Goal: Task Accomplishment & Management: Complete application form

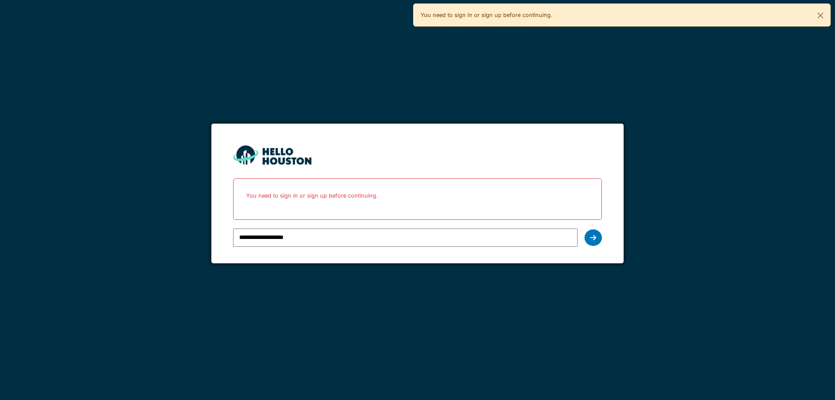
click at [593, 235] on icon at bounding box center [593, 237] width 6 height 7
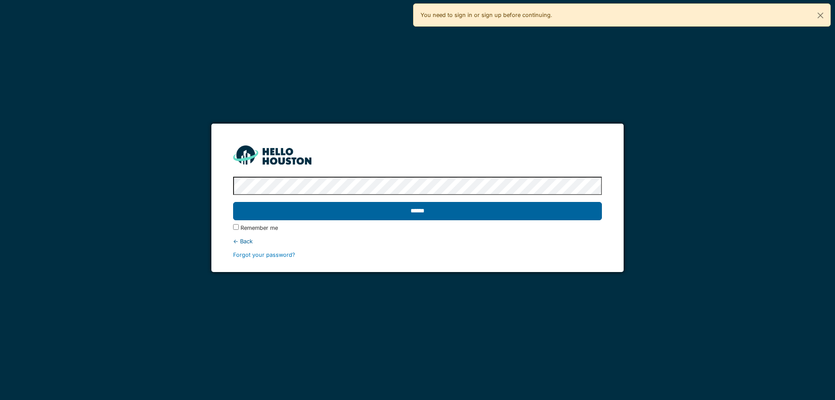
click at [375, 212] on input "******" at bounding box center [417, 211] width 368 height 18
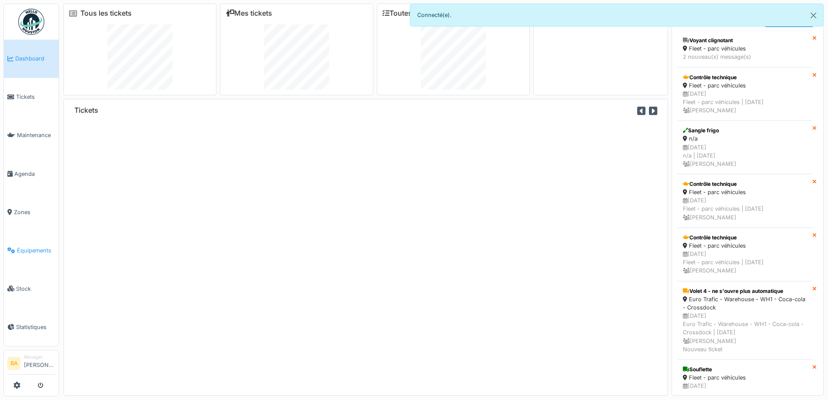
click at [19, 247] on span "Équipements" at bounding box center [36, 250] width 38 height 8
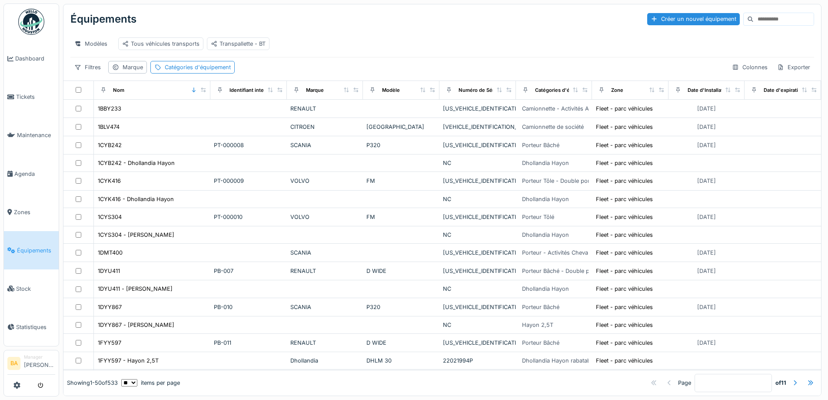
click at [754, 17] on input at bounding box center [784, 19] width 60 height 12
paste input "********"
type input "********"
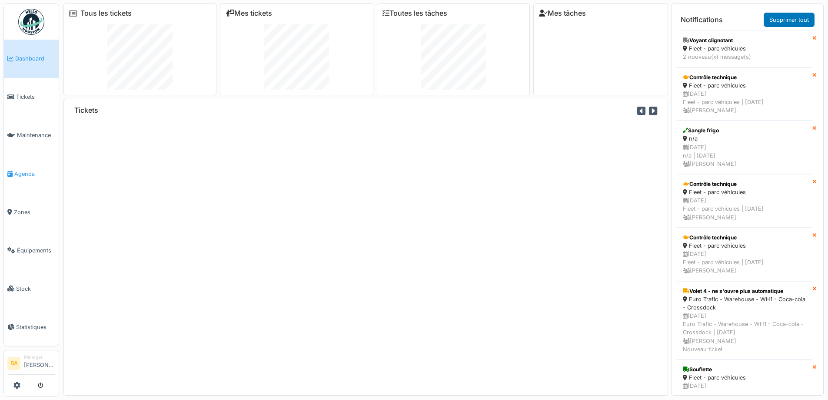
click at [20, 173] on span "Agenda" at bounding box center [34, 174] width 41 height 8
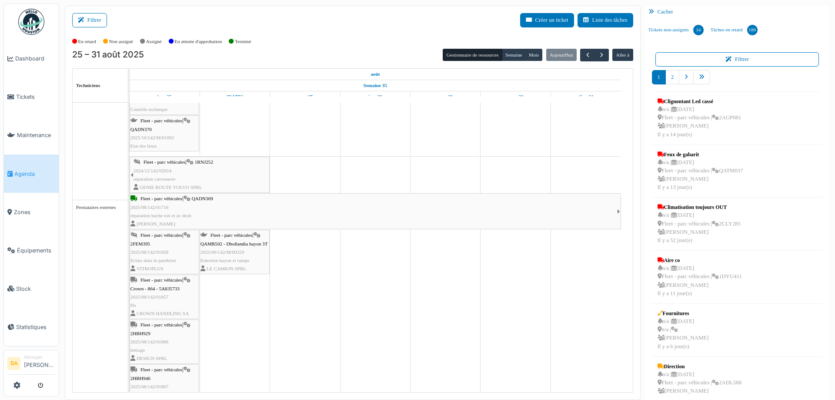
scroll to position [565, 0]
click at [149, 287] on span "Crown - 864 - 5A835733" at bounding box center [154, 288] width 49 height 5
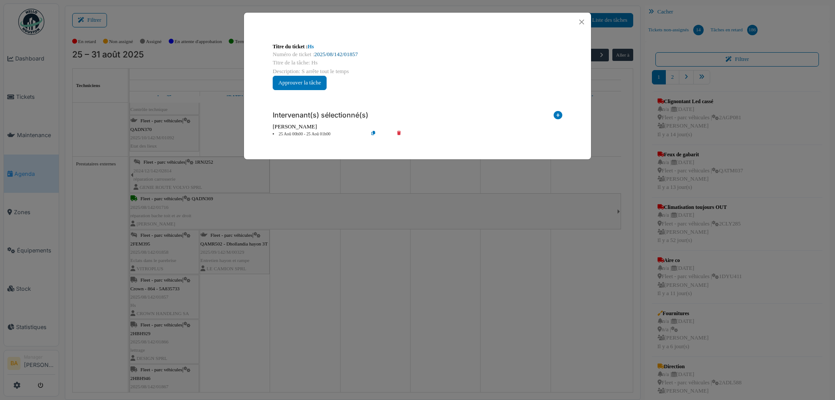
click at [329, 55] on link "2025/08/142/01857" at bounding box center [335, 54] width 43 height 6
click at [581, 21] on button "Close" at bounding box center [582, 22] width 12 height 12
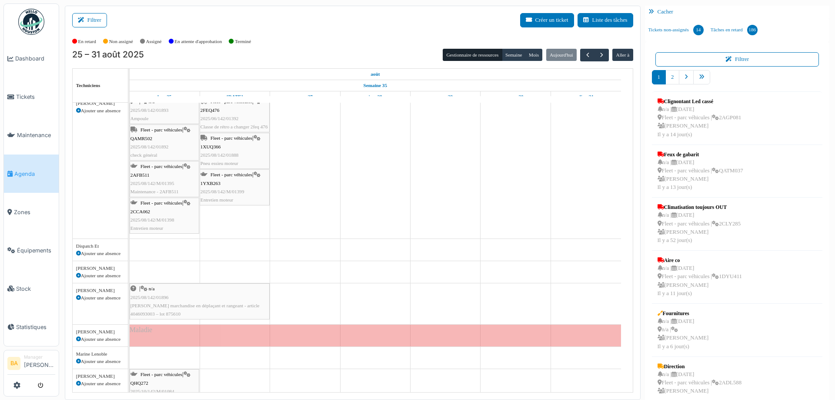
scroll to position [0, 0]
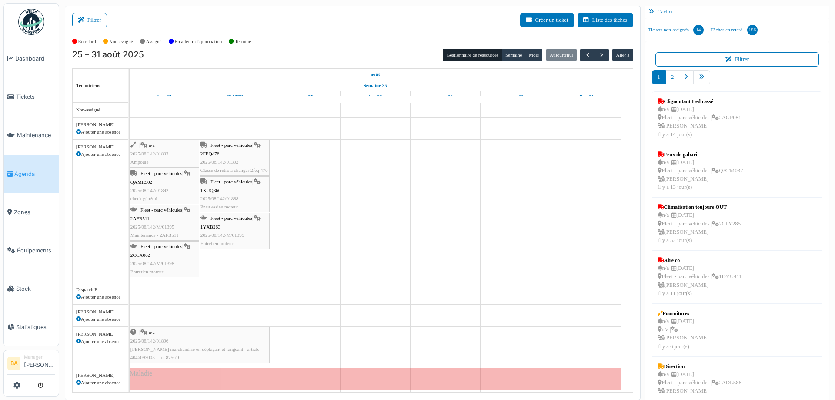
click at [145, 152] on span "2025/08/142/01893" at bounding box center [149, 153] width 38 height 5
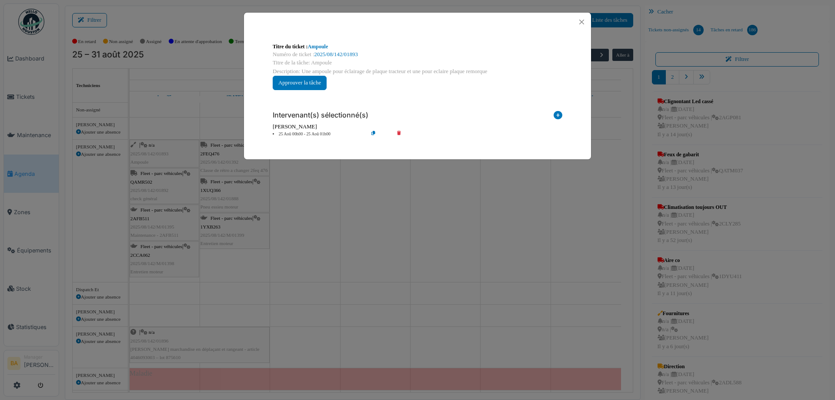
click at [141, 162] on div "**********" at bounding box center [417, 200] width 835 height 400
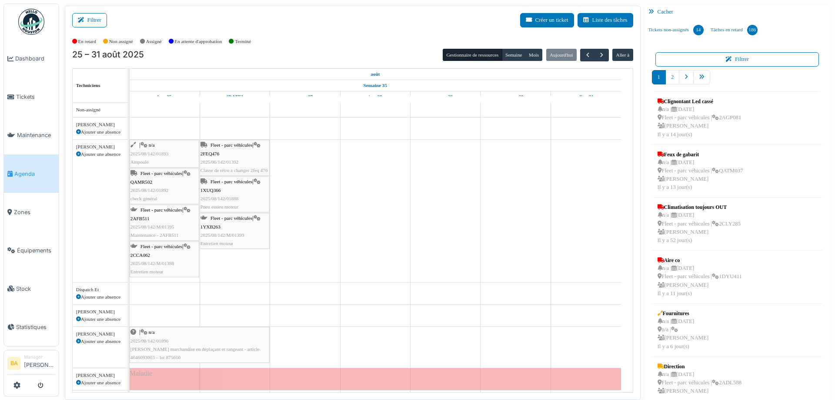
click at [142, 160] on span "Ampoule" at bounding box center [139, 161] width 18 height 5
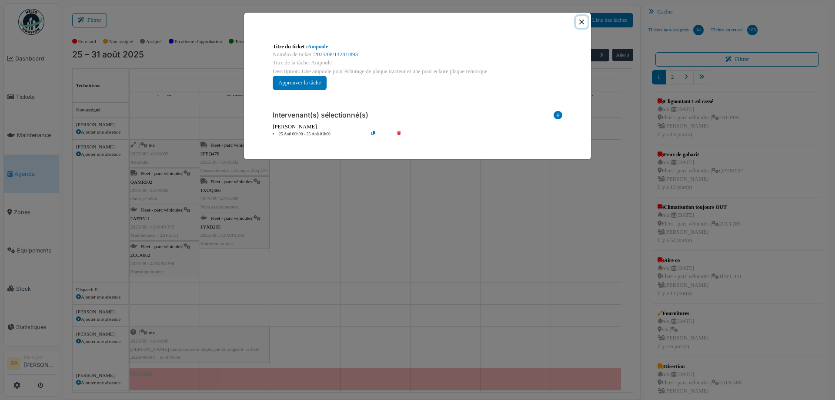
click at [580, 20] on button "Close" at bounding box center [582, 22] width 12 height 12
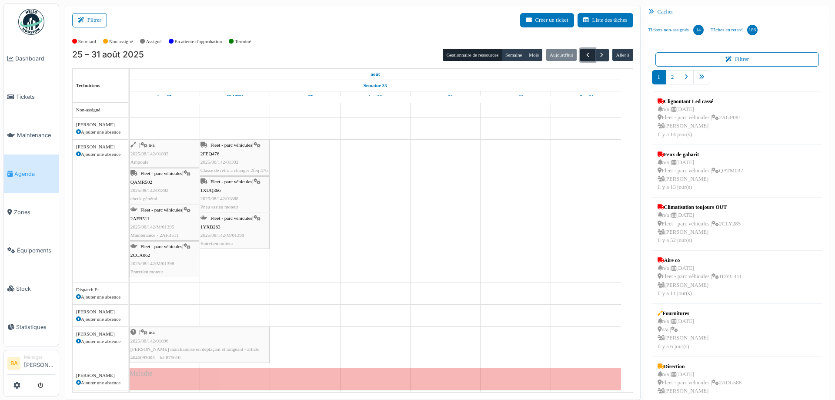
click at [584, 54] on span "button" at bounding box center [587, 54] width 7 height 7
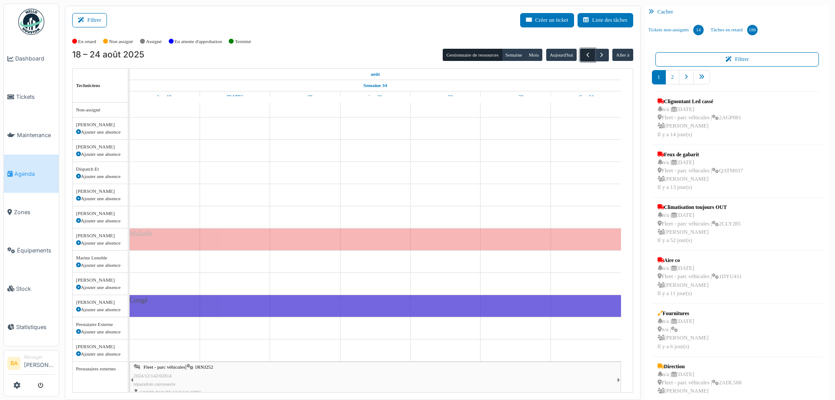
click at [584, 54] on span "button" at bounding box center [587, 54] width 7 height 7
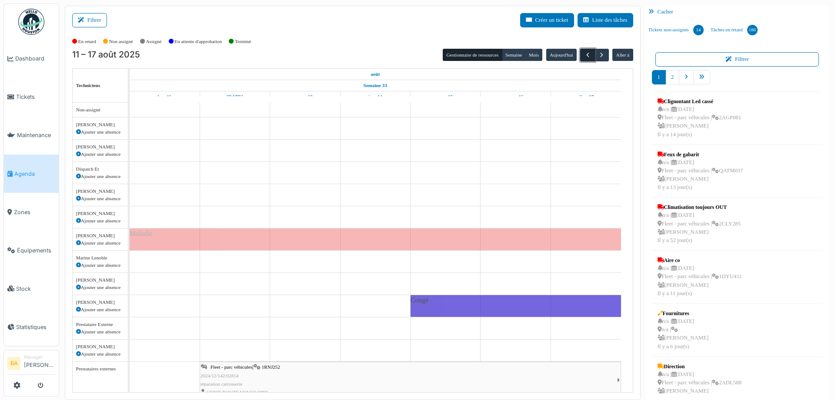
click at [584, 54] on span "button" at bounding box center [587, 54] width 7 height 7
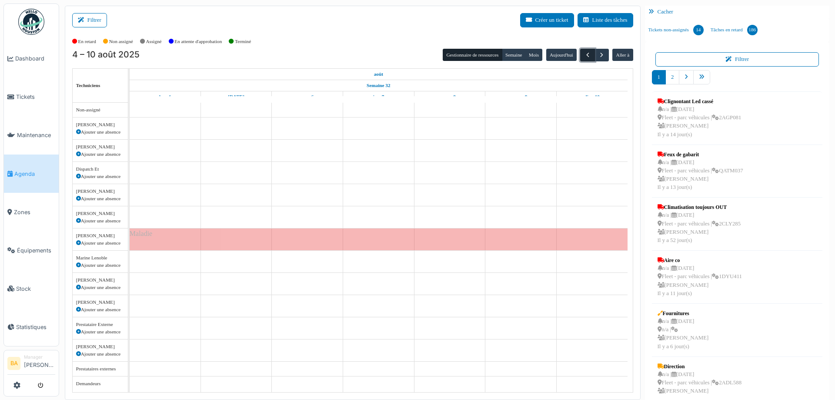
click at [584, 54] on span "button" at bounding box center [587, 54] width 7 height 7
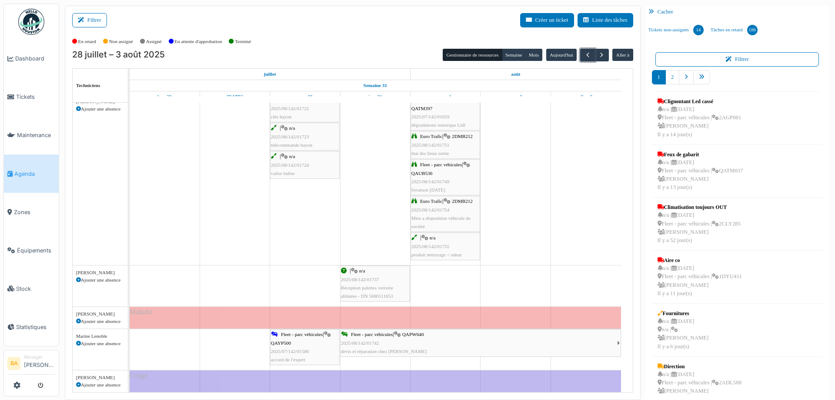
scroll to position [391, 0]
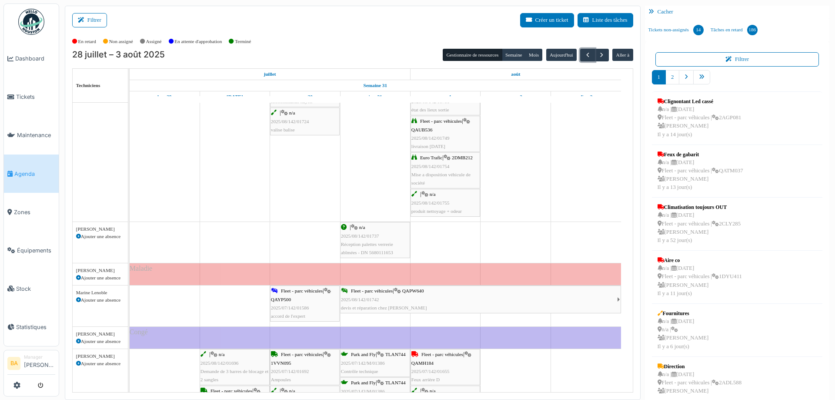
click at [386, 245] on span "Réception palettes verrerie abîmées - DN 5680111653" at bounding box center [367, 247] width 52 height 13
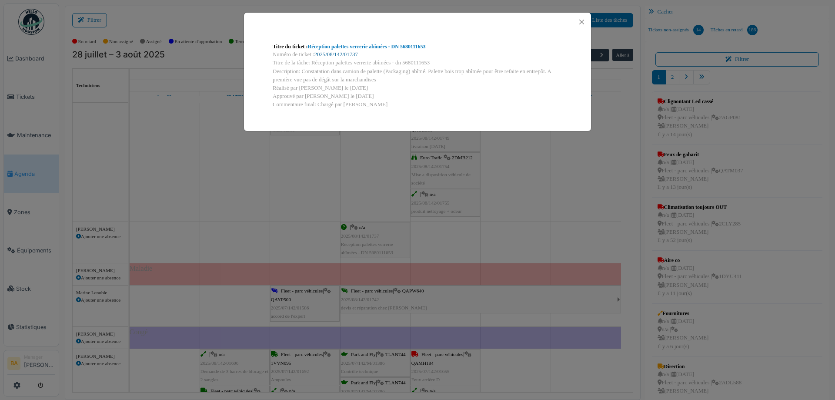
click at [344, 53] on link "2025/08/142/01737" at bounding box center [335, 54] width 43 height 6
click at [582, 20] on button "Close" at bounding box center [582, 22] width 12 height 12
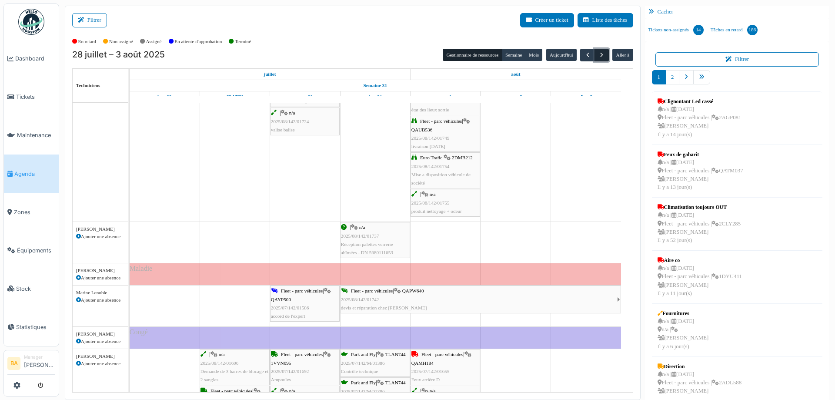
click at [599, 56] on span "button" at bounding box center [601, 54] width 7 height 7
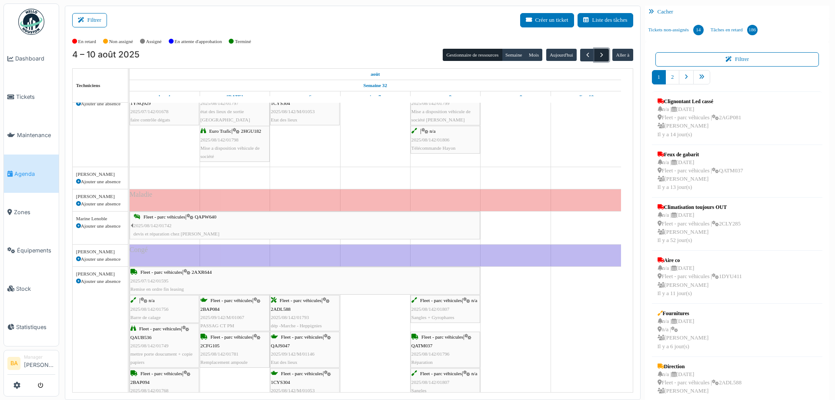
click at [599, 56] on span "button" at bounding box center [601, 54] width 7 height 7
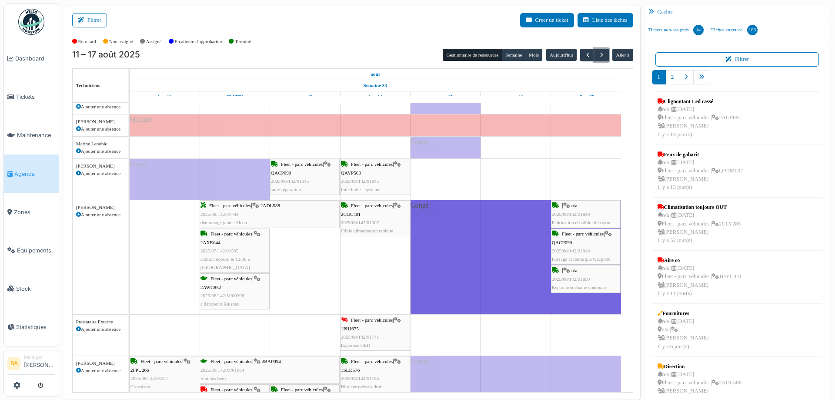
scroll to position [304, 0]
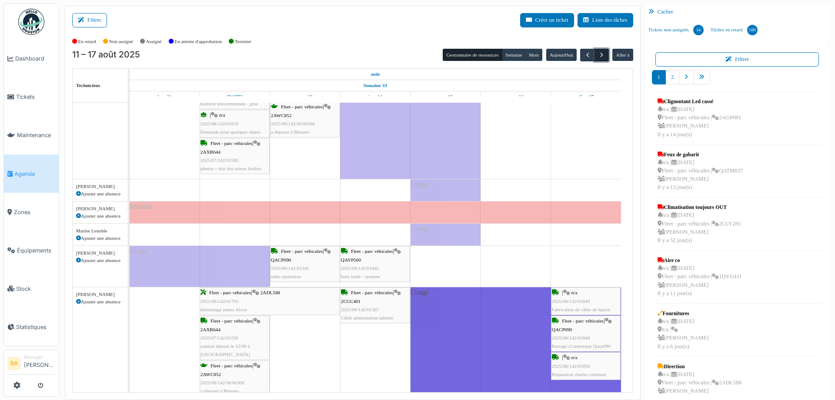
click at [598, 53] on span "button" at bounding box center [601, 54] width 7 height 7
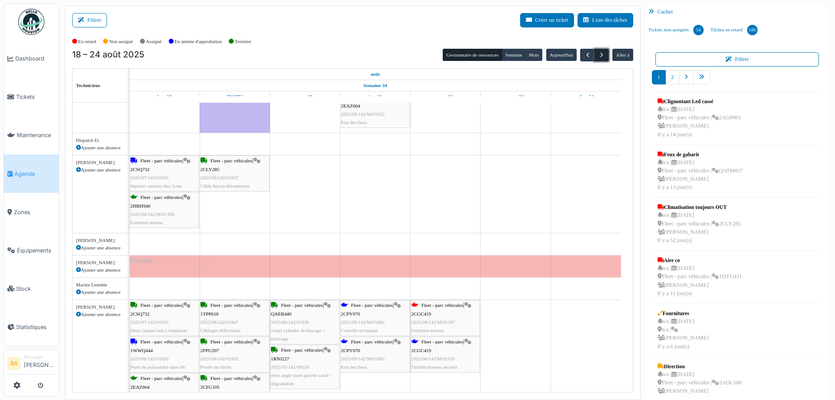
click at [598, 53] on span "button" at bounding box center [601, 54] width 7 height 7
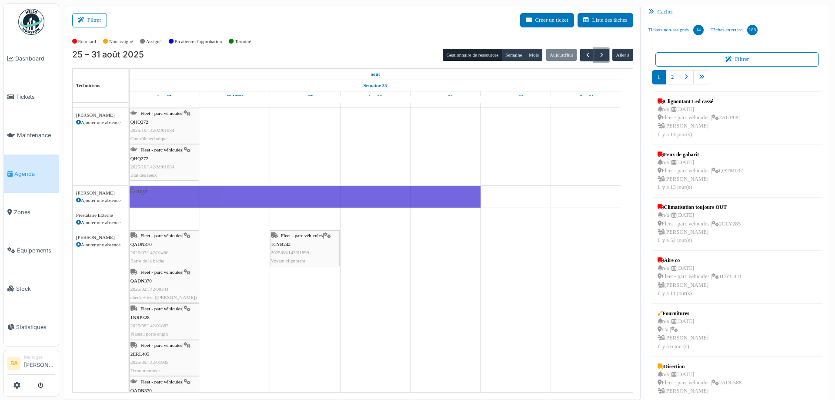
scroll to position [130, 0]
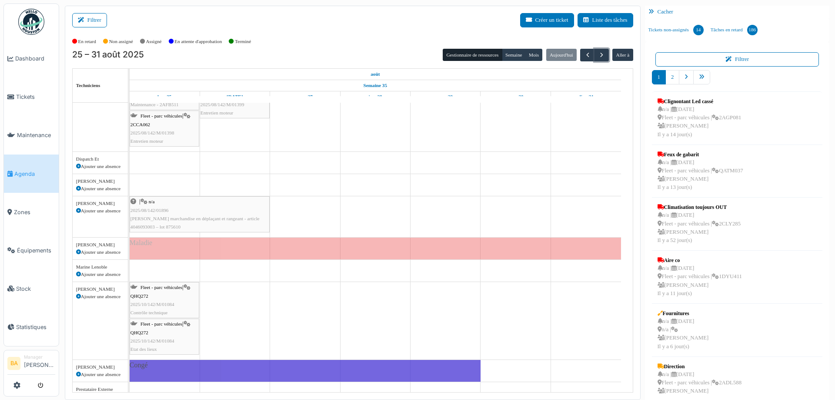
click at [178, 220] on span "Casse marchandise en déplaçant et rangeant - article 4046093003 – lot 875610" at bounding box center [194, 222] width 129 height 13
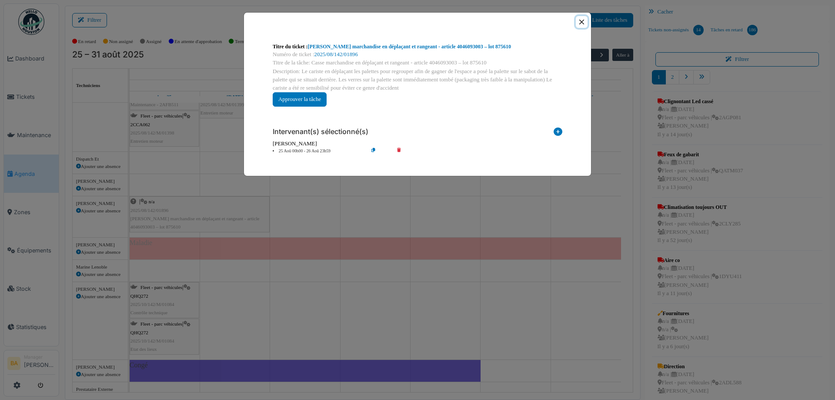
click at [581, 21] on button "Close" at bounding box center [582, 22] width 12 height 12
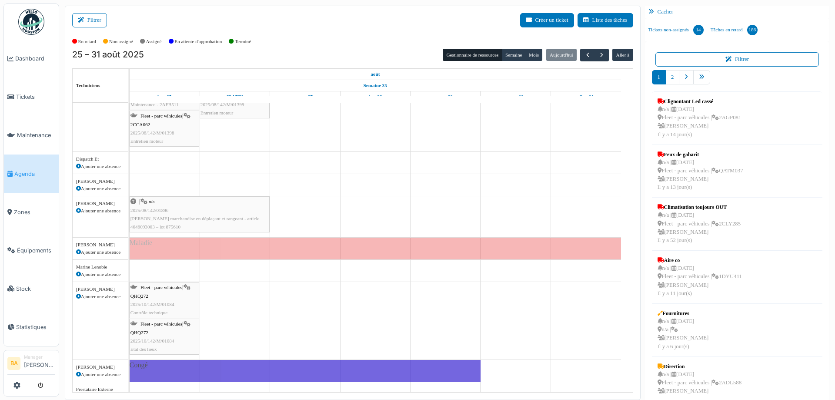
click at [193, 220] on span "Casse marchandise en déplaçant et rangeant - article 4046093003 – lot 875610" at bounding box center [194, 222] width 129 height 13
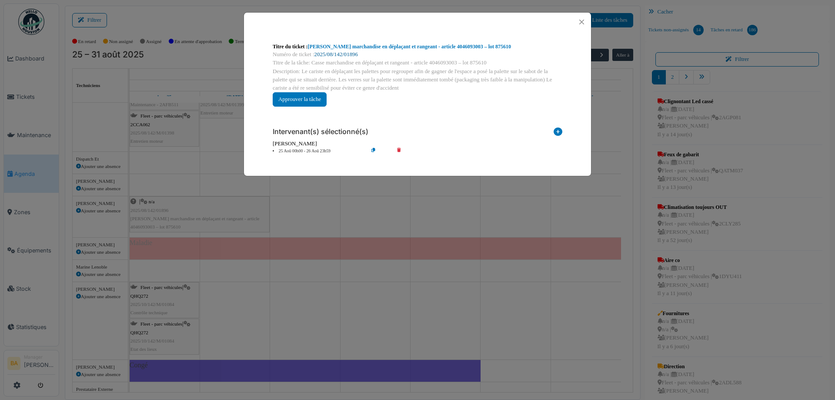
click at [340, 56] on link "2025/08/142/01896" at bounding box center [335, 54] width 43 height 6
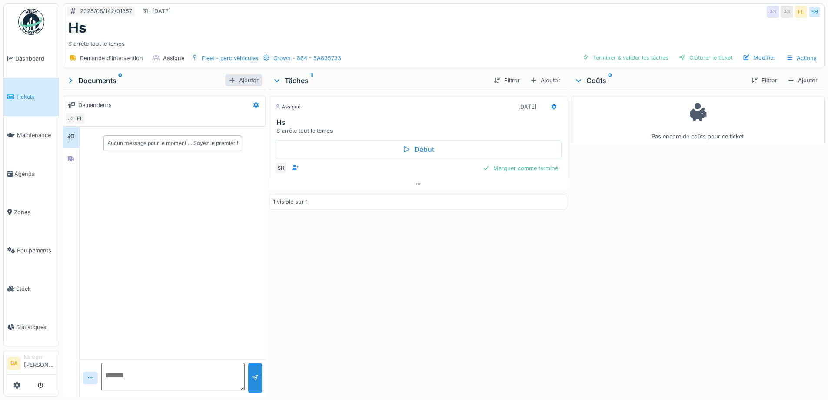
click at [240, 80] on div "Ajouter" at bounding box center [243, 80] width 37 height 12
click at [70, 78] on icon at bounding box center [70, 80] width 9 height 7
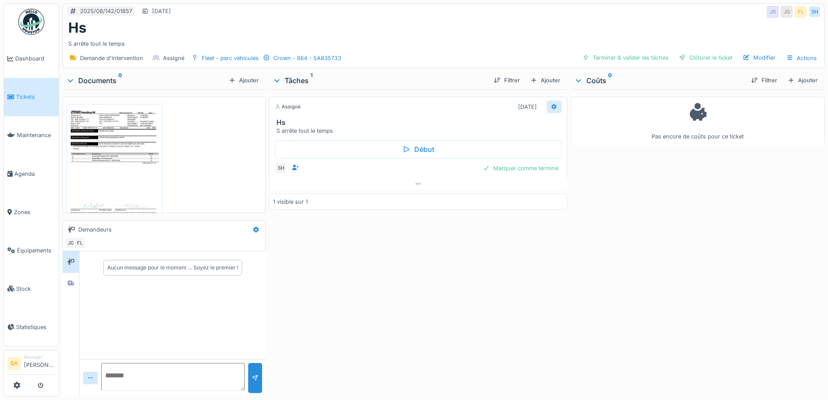
click at [551, 107] on icon at bounding box center [554, 107] width 7 height 6
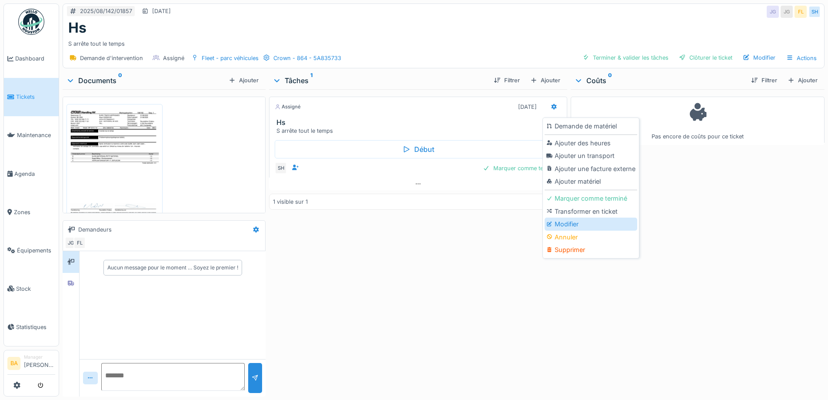
click at [555, 226] on div "Modifier" at bounding box center [591, 223] width 93 height 13
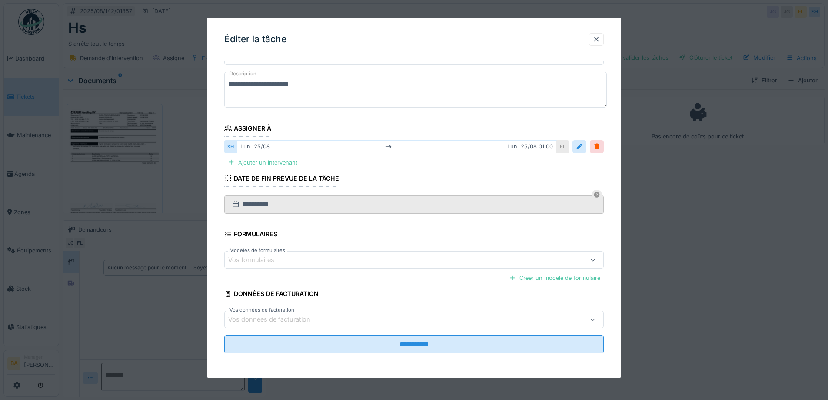
scroll to position [7, 0]
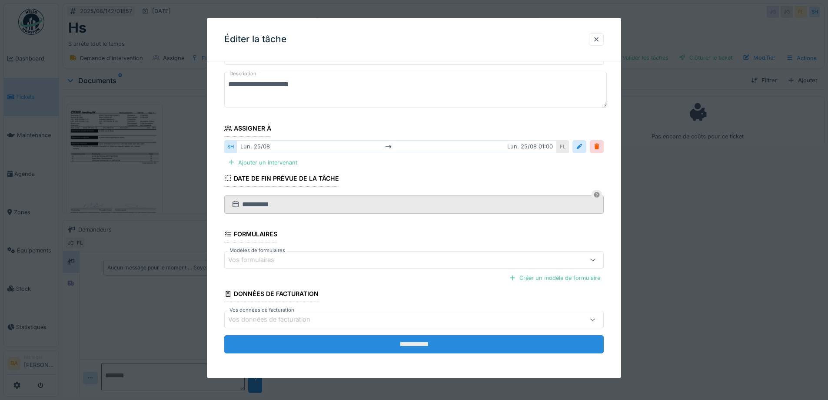
click at [407, 346] on input "**********" at bounding box center [414, 344] width 380 height 18
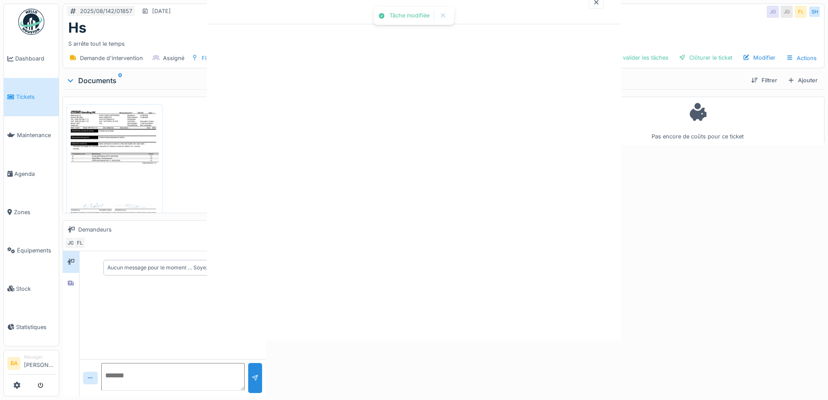
scroll to position [0, 0]
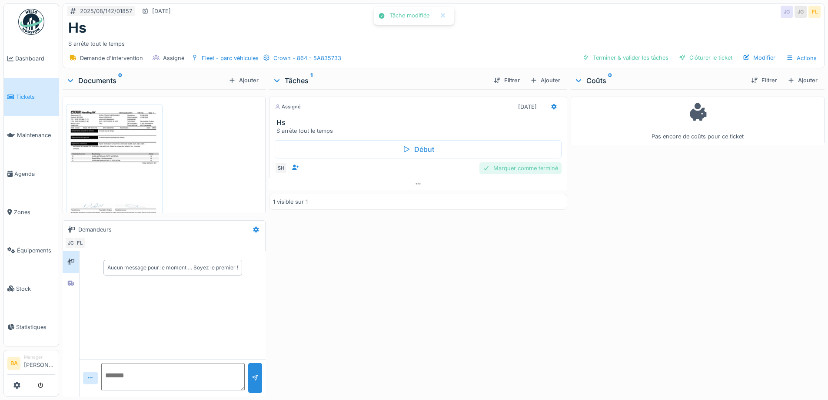
click at [508, 162] on div "Marquer comme terminé" at bounding box center [521, 168] width 82 height 12
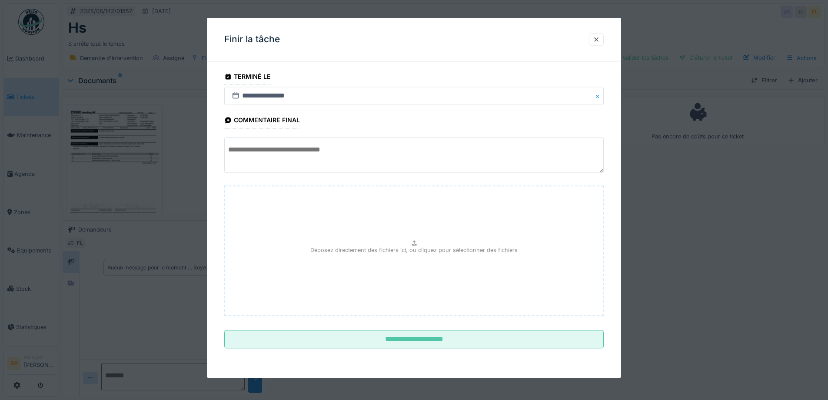
click at [283, 148] on textarea at bounding box center [414, 155] width 380 height 36
click at [234, 148] on textarea "**********" at bounding box center [414, 155] width 380 height 36
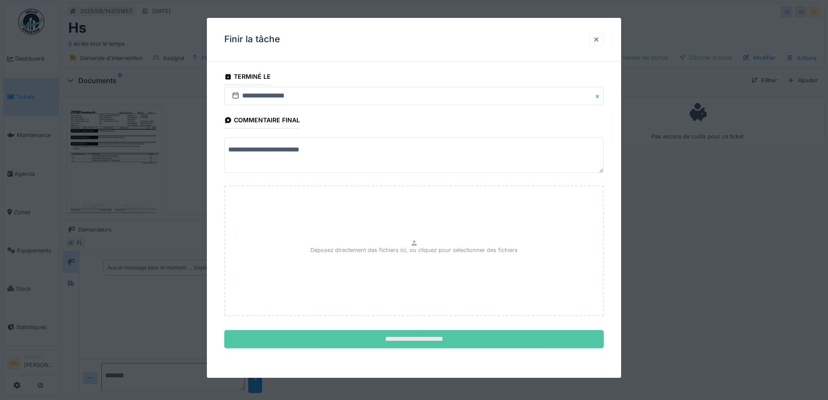
type textarea "**********"
click at [373, 334] on input "**********" at bounding box center [414, 339] width 380 height 18
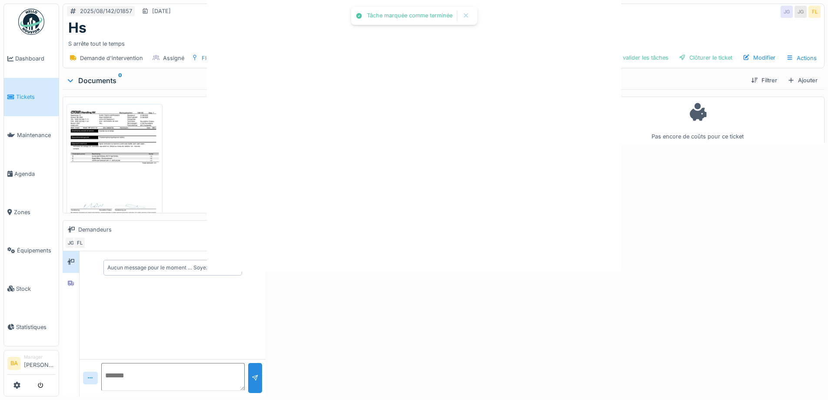
click at [411, 341] on div at bounding box center [414, 200] width 828 height 400
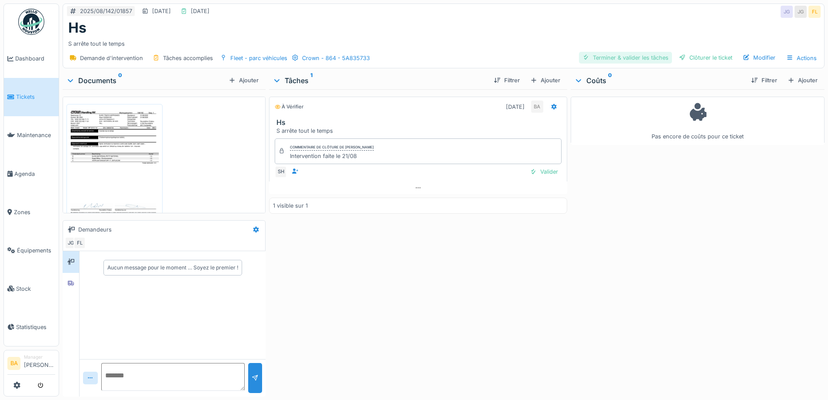
click at [612, 53] on div "Terminer & valider les tâches" at bounding box center [625, 58] width 93 height 12
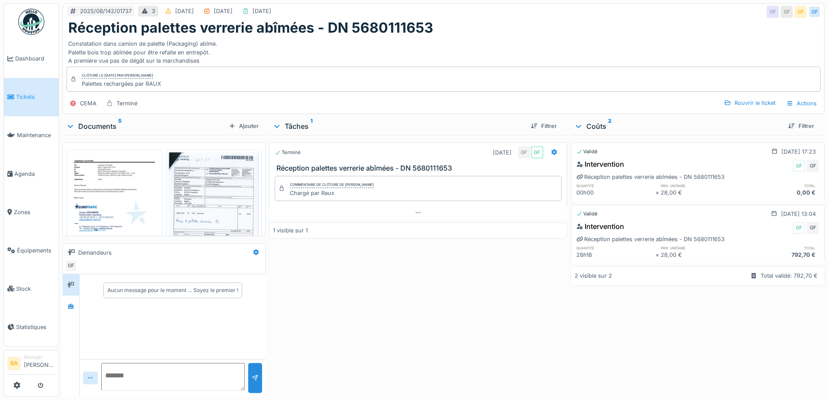
click at [106, 205] on img at bounding box center [115, 217] width 92 height 130
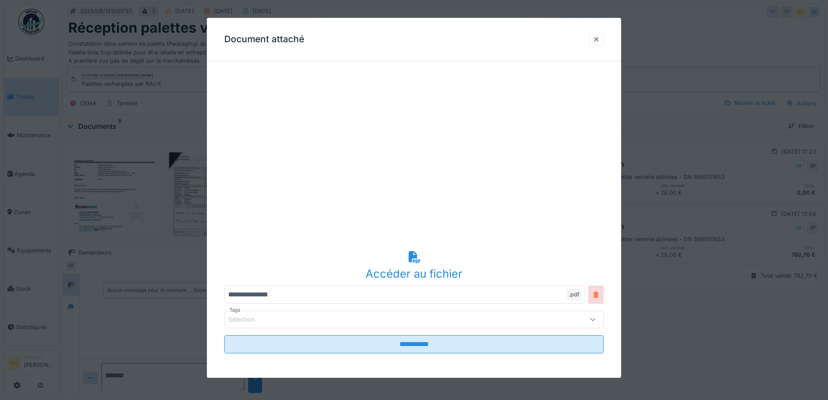
scroll to position [21, 0]
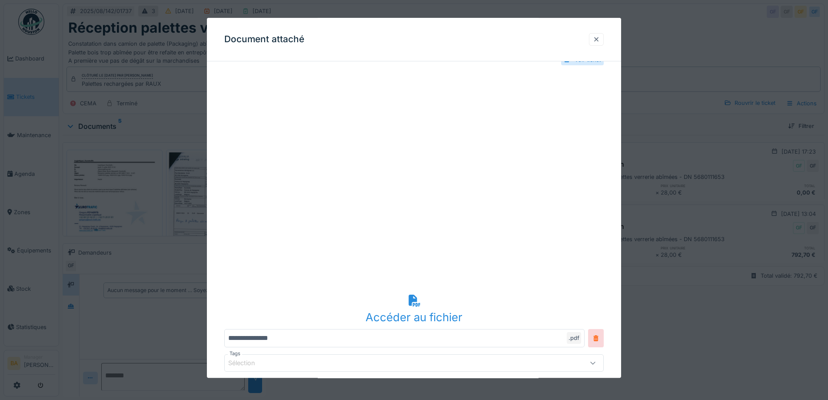
click at [599, 40] on div at bounding box center [596, 39] width 7 height 8
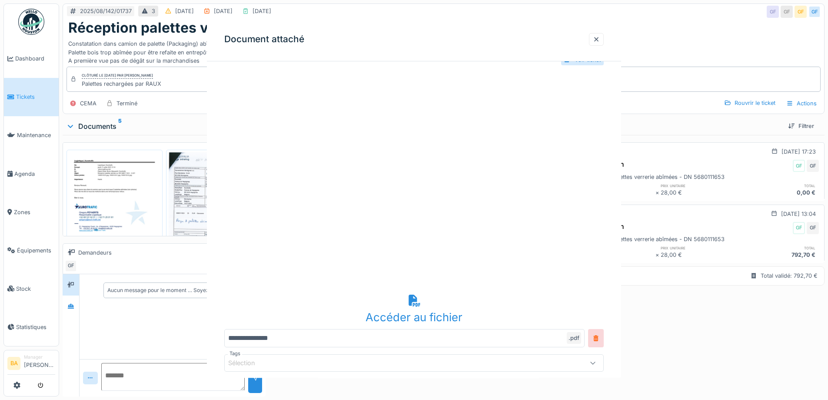
scroll to position [0, 0]
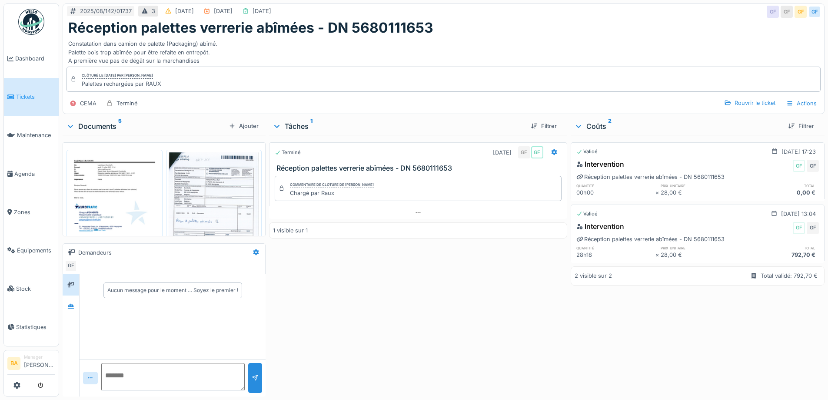
click at [189, 213] on img at bounding box center [214, 217] width 92 height 130
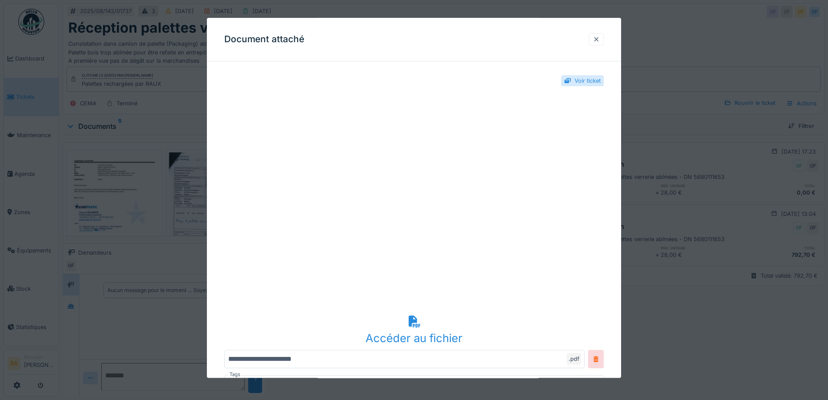
click at [597, 40] on div at bounding box center [596, 39] width 7 height 8
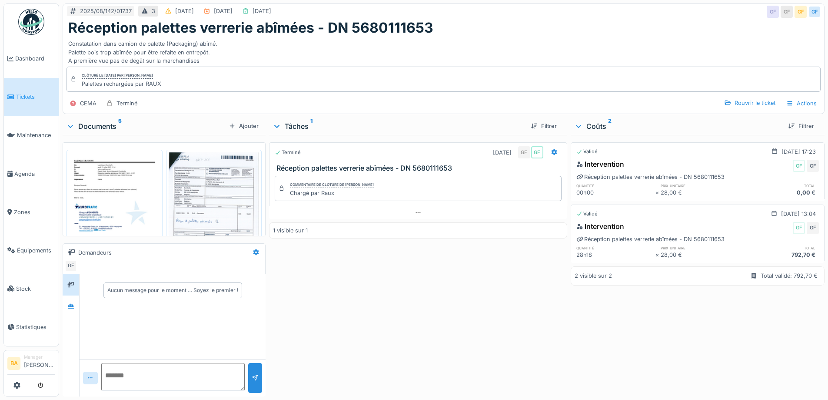
click at [208, 203] on img at bounding box center [214, 217] width 92 height 130
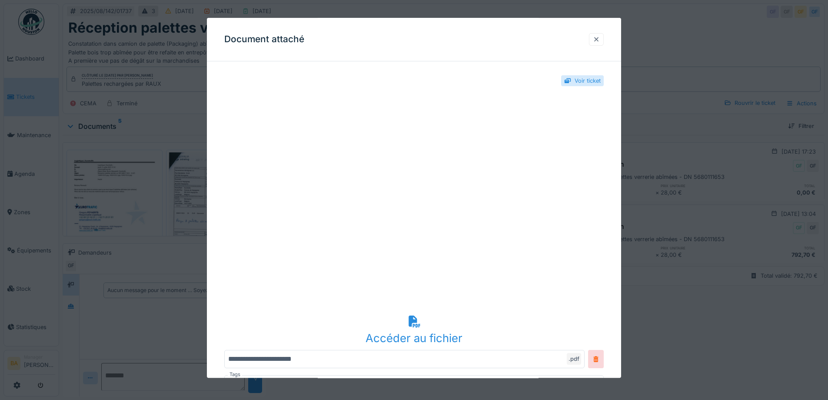
click at [600, 37] on div at bounding box center [596, 39] width 7 height 8
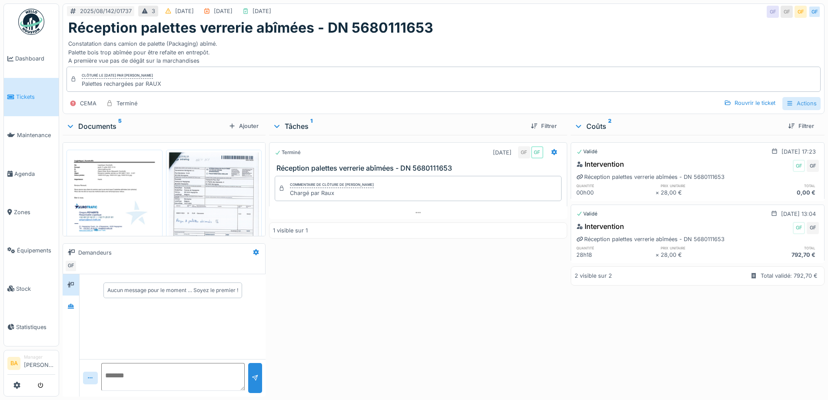
click at [801, 106] on div "Actions" at bounding box center [802, 103] width 38 height 13
click at [768, 137] on div "Rapport d'intervention" at bounding box center [765, 135] width 80 height 13
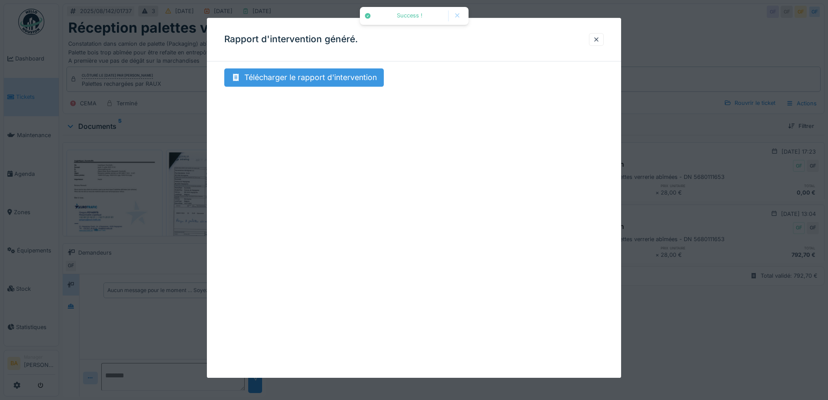
click at [275, 80] on div "Télécharger le rapport d'intervention" at bounding box center [304, 77] width 160 height 18
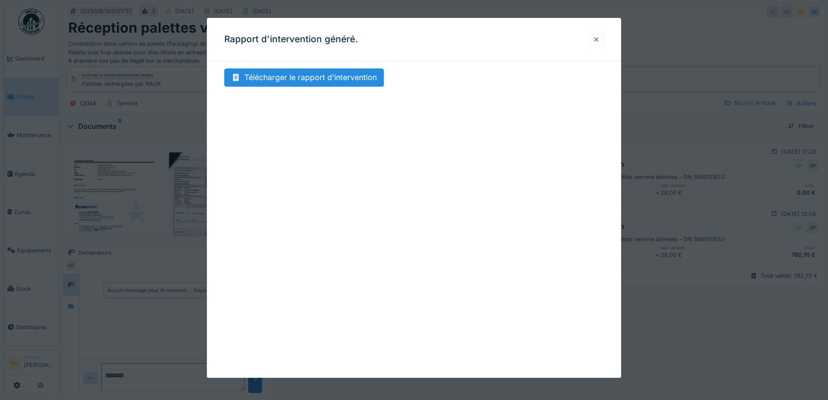
click at [598, 41] on div at bounding box center [596, 39] width 7 height 8
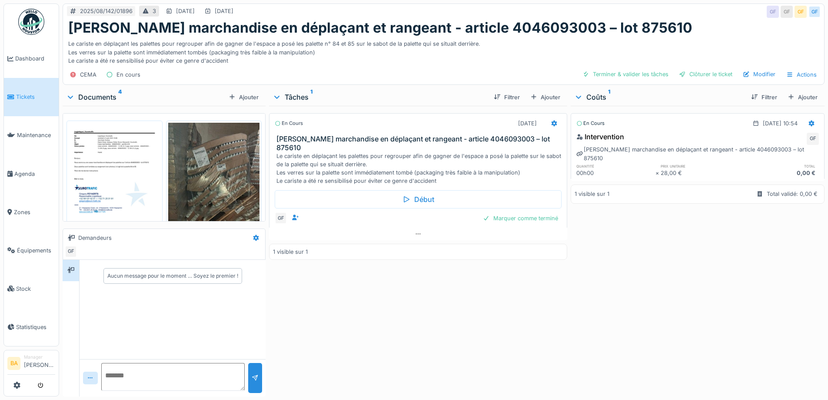
click at [210, 168] on img at bounding box center [214, 184] width 92 height 122
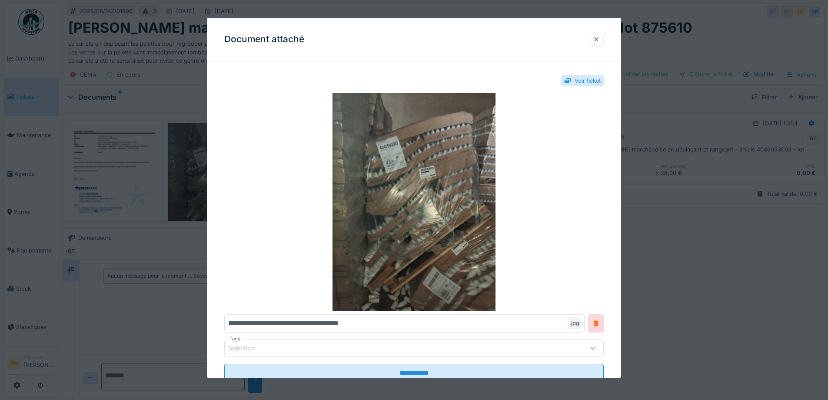
click at [603, 38] on div at bounding box center [596, 39] width 15 height 13
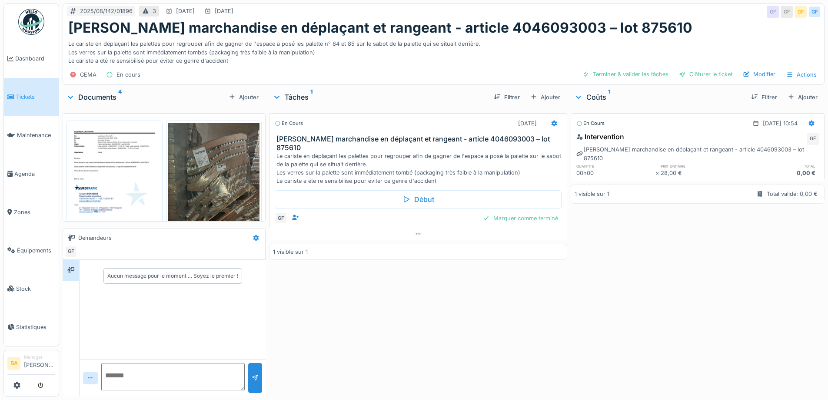
click at [277, 152] on div "Le cariste en déplaçant les palettes pour regrouper afin de gagner de l'espace …" at bounding box center [420, 168] width 287 height 33
click at [279, 152] on div "Le cariste en déplaçant les palettes pour regrouper afin de gagner de l'espace …" at bounding box center [420, 168] width 287 height 33
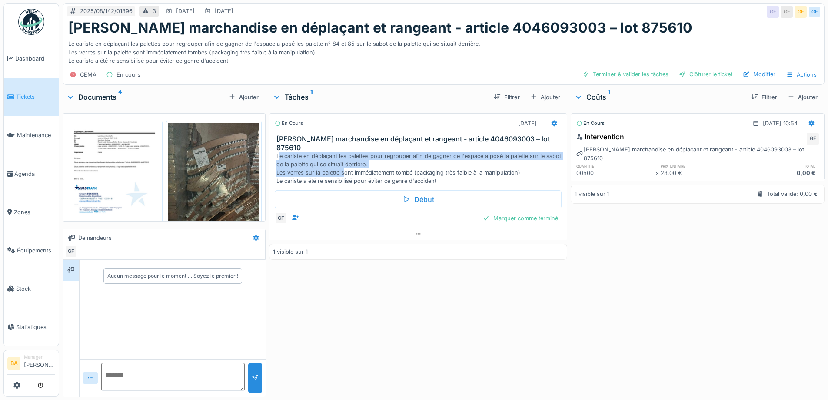
drag, startPoint x: 278, startPoint y: 140, endPoint x: 338, endPoint y: 155, distance: 62.4
click at [341, 157] on div "Le cariste en déplaçant les palettes pour regrouper afin de gagner de l'espace …" at bounding box center [420, 168] width 287 height 33
click at [297, 152] on div "Le cariste en déplaçant les palettes pour regrouper afin de gagner de l'espace …" at bounding box center [420, 168] width 287 height 33
drag, startPoint x: 275, startPoint y: 142, endPoint x: 530, endPoint y: 155, distance: 255.5
click at [533, 155] on div "Le cariste en déplaçant les palettes pour regrouper afin de gagner de l'espace …" at bounding box center [420, 168] width 287 height 33
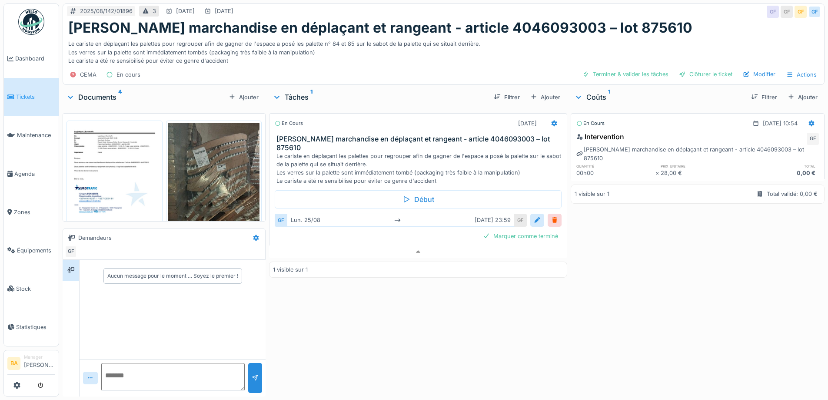
click at [436, 167] on div "Le cariste en déplaçant les palettes pour regrouper afin de gagner de l'espace …" at bounding box center [420, 168] width 287 height 33
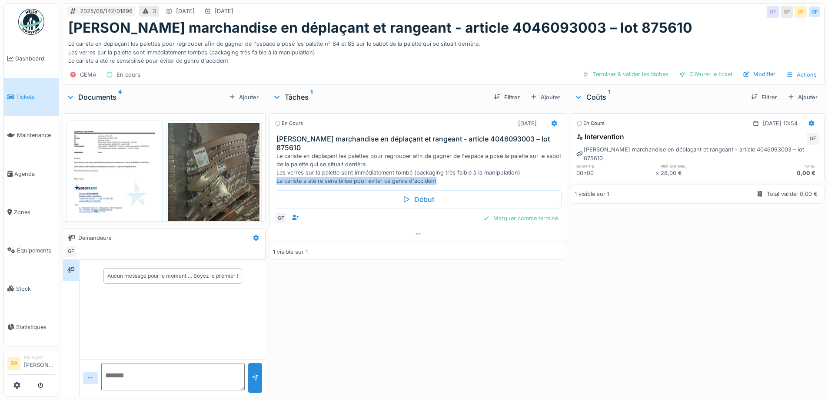
drag, startPoint x: 437, startPoint y: 167, endPoint x: 275, endPoint y: 166, distance: 161.3
click at [277, 166] on div "Le cariste en déplaçant les palettes pour regrouper afin de gagner de l'espace …" at bounding box center [420, 168] width 287 height 33
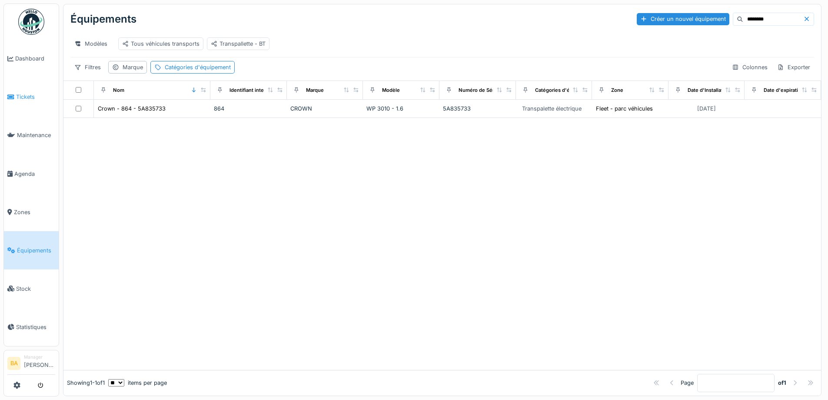
click at [13, 95] on icon at bounding box center [10, 97] width 7 height 6
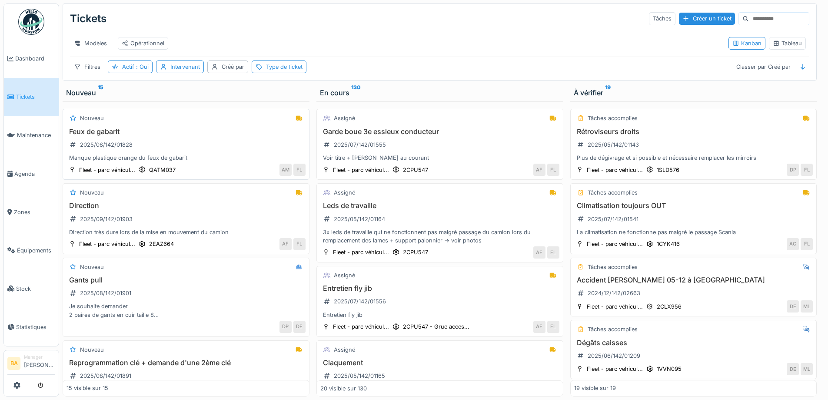
click at [104, 136] on h3 "Feux de gabarit" at bounding box center [186, 131] width 239 height 8
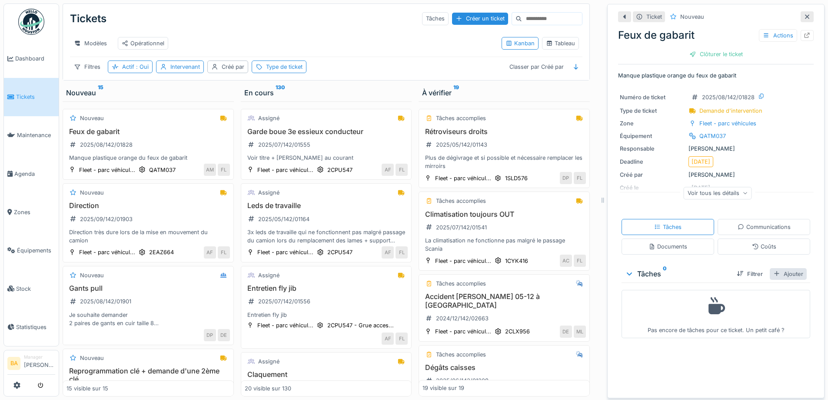
click at [781, 273] on div "Ajouter" at bounding box center [788, 274] width 37 height 12
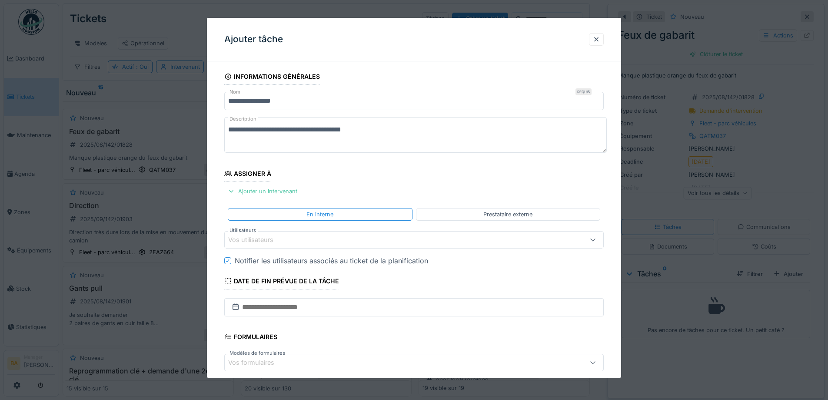
click at [273, 239] on div "Vos utilisateurs" at bounding box center [256, 240] width 57 height 10
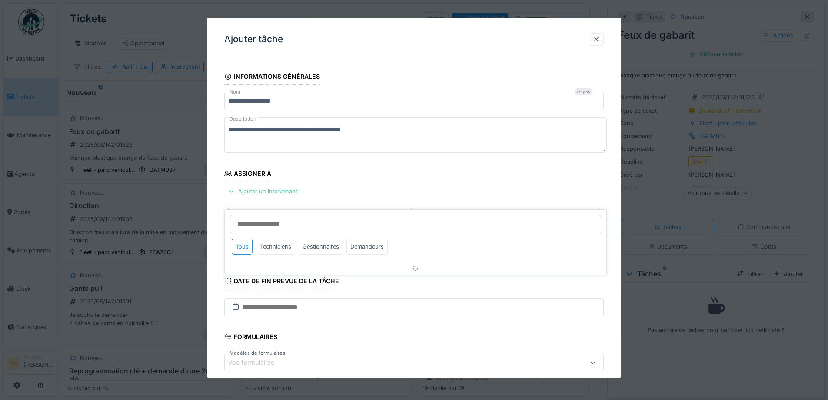
scroll to position [42, 0]
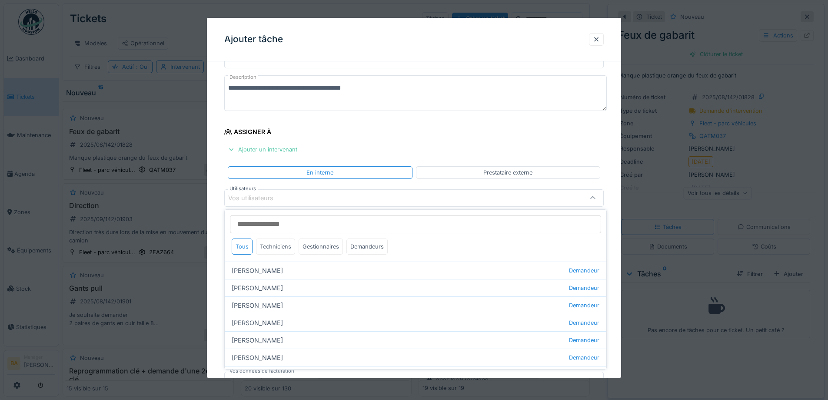
click at [271, 244] on div "Techniciens" at bounding box center [275, 246] width 39 height 16
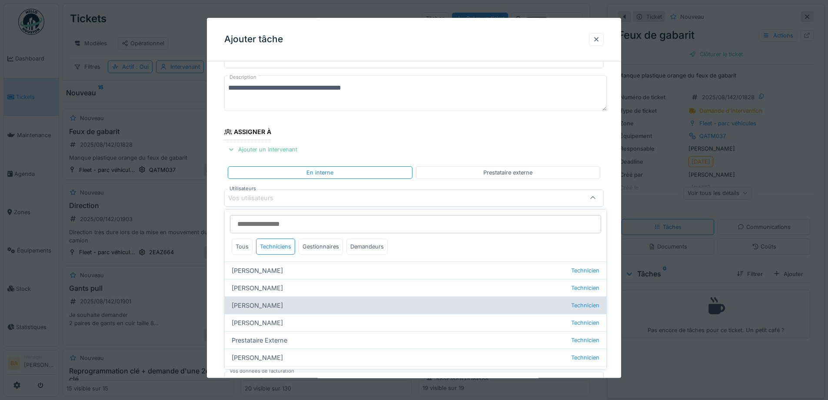
click at [261, 306] on div "Michaël Bodnarczuk Technicien" at bounding box center [416, 304] width 382 height 17
type input "****"
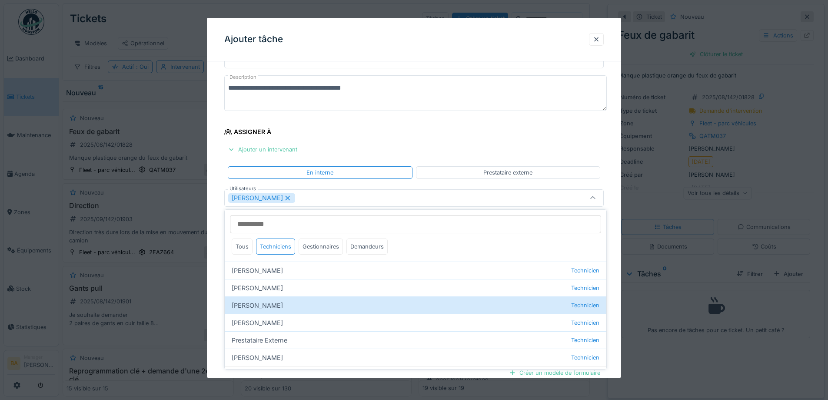
click at [217, 220] on div "**********" at bounding box center [414, 250] width 414 height 446
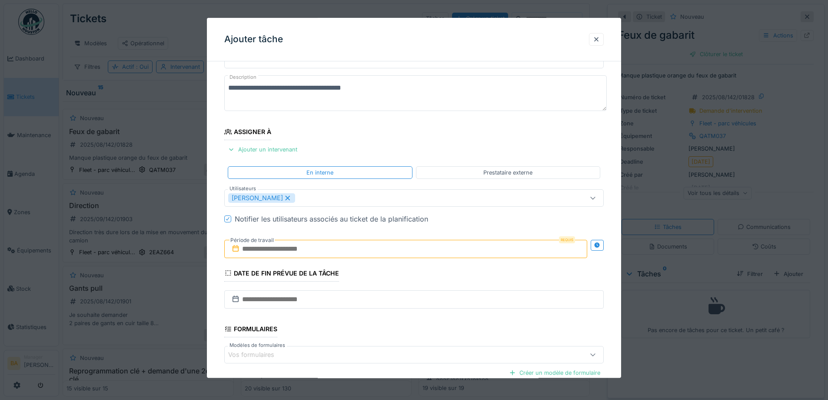
click at [253, 251] on input "text" at bounding box center [405, 249] width 363 height 18
click at [363, 362] on div "25" at bounding box center [365, 362] width 12 height 13
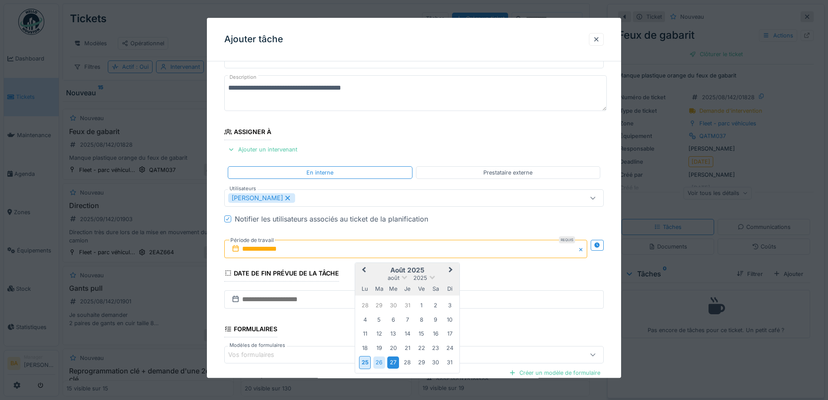
click at [391, 363] on div "27" at bounding box center [393, 363] width 12 height 12
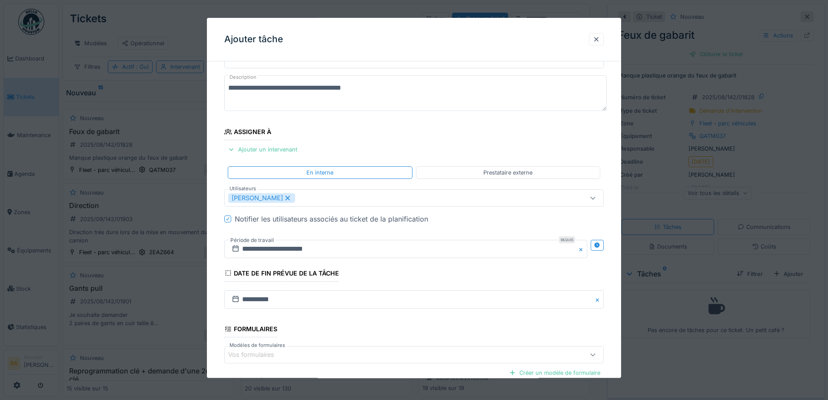
scroll to position [137, 0]
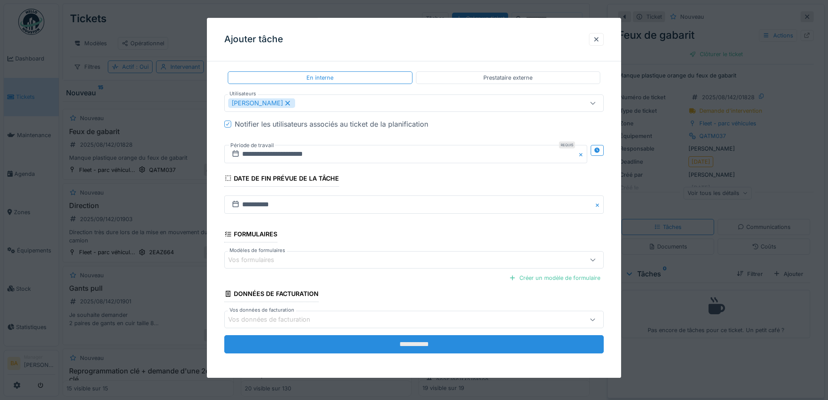
click at [388, 348] on input "**********" at bounding box center [414, 344] width 380 height 18
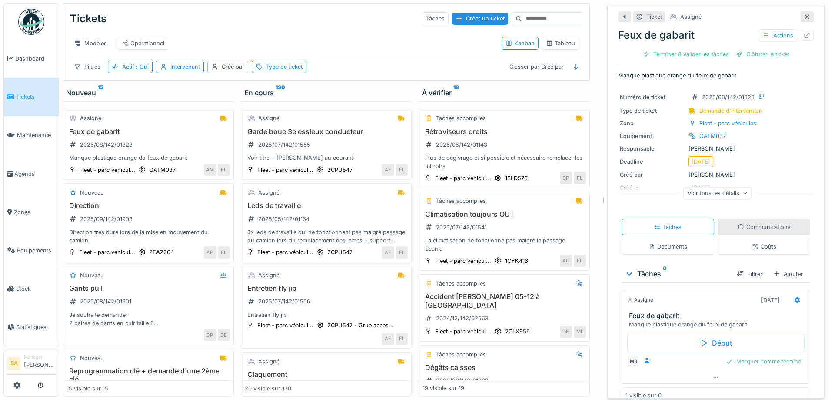
click at [738, 226] on div "Communications" at bounding box center [764, 227] width 53 height 8
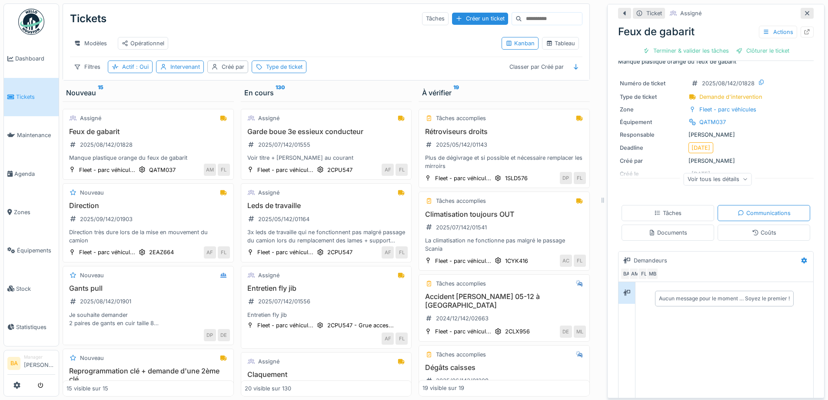
scroll to position [83, 0]
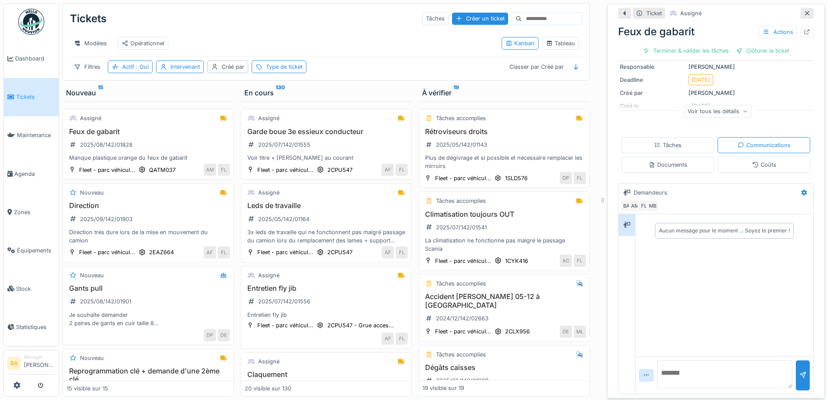
click at [671, 361] on textarea at bounding box center [724, 374] width 135 height 28
type textarea "**********"
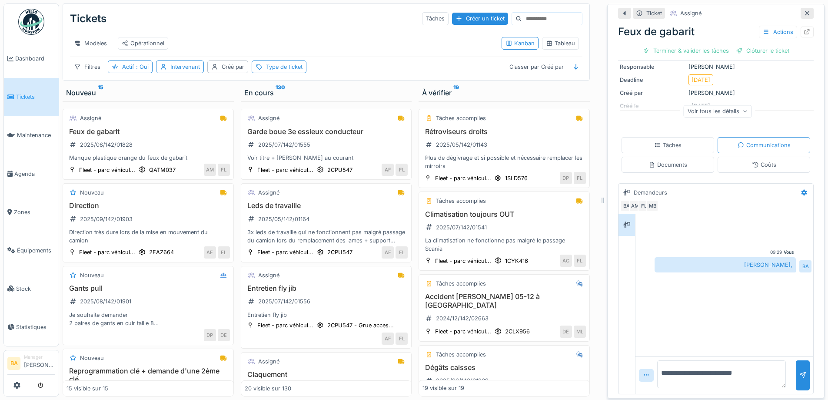
type textarea "**********"
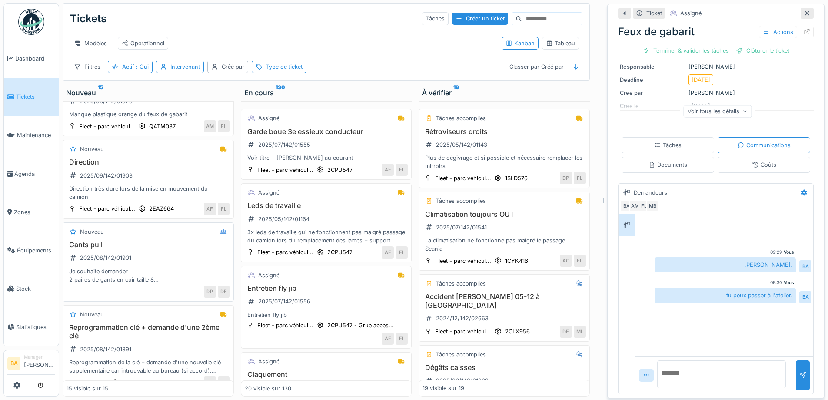
click at [109, 274] on div "Je souhaite demander 2 paires de gants en cuir taille 8 2 paires de gants fluo …" at bounding box center [148, 275] width 163 height 17
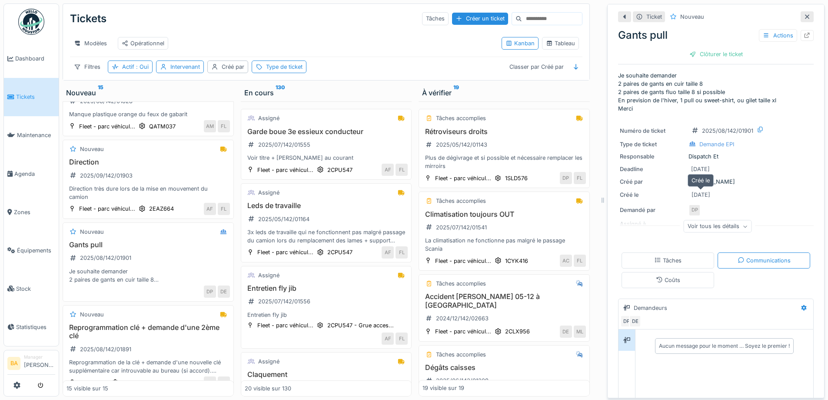
scroll to position [116, 0]
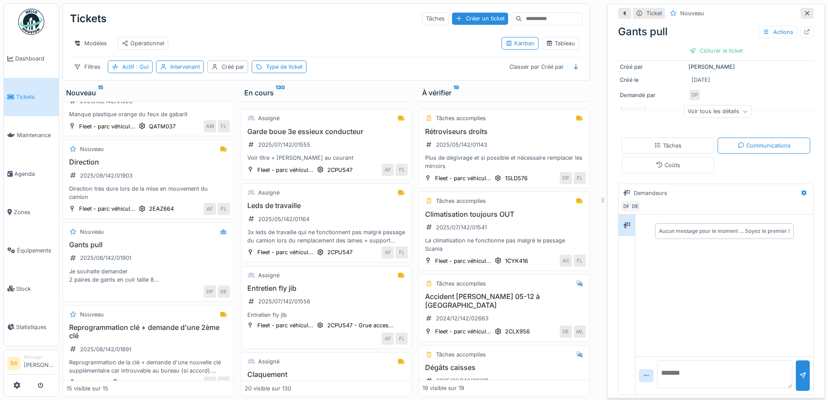
click at [679, 364] on textarea at bounding box center [724, 374] width 135 height 28
type textarea "**********"
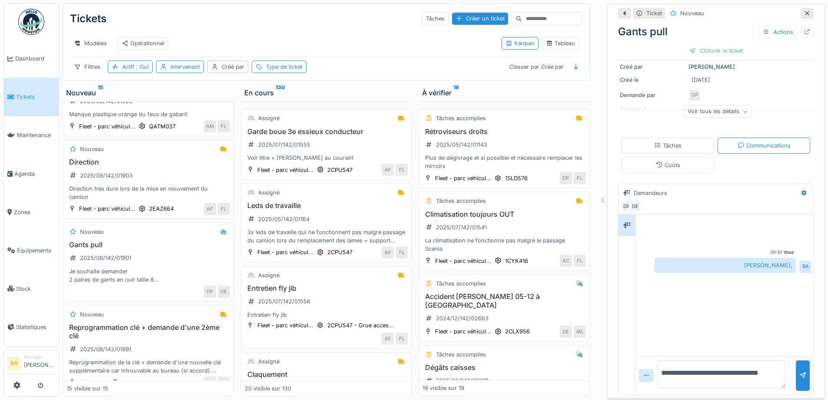
scroll to position [0, 0]
type textarea "**********"
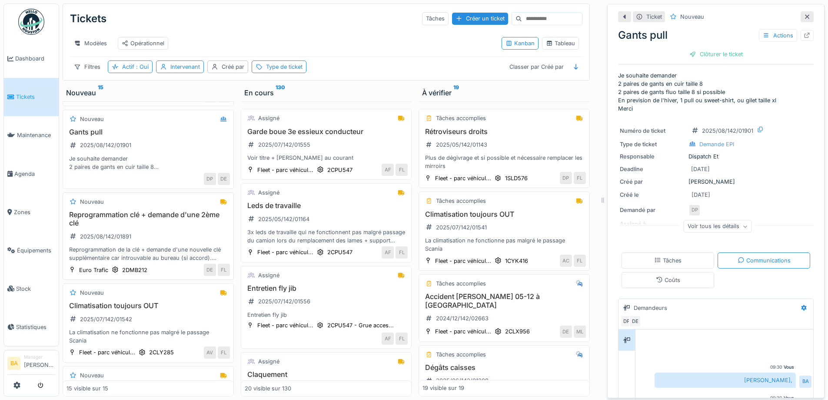
scroll to position [69, 0]
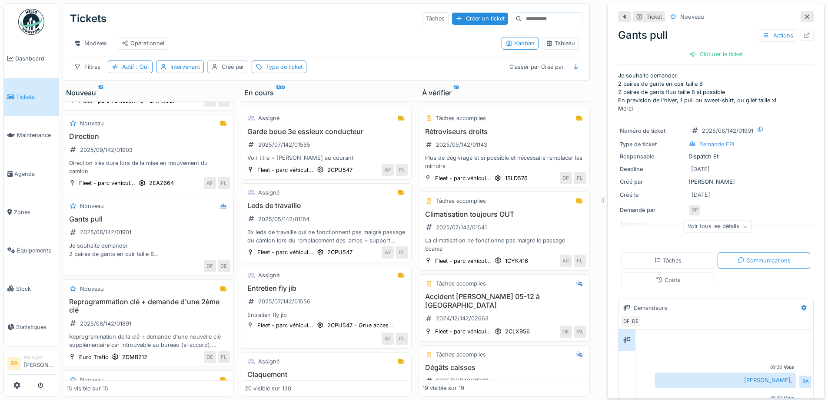
click at [98, 252] on div "Je souhaite demander 2 paires de gants en cuir taille 8 2 paires de gants fluo …" at bounding box center [148, 249] width 163 height 17
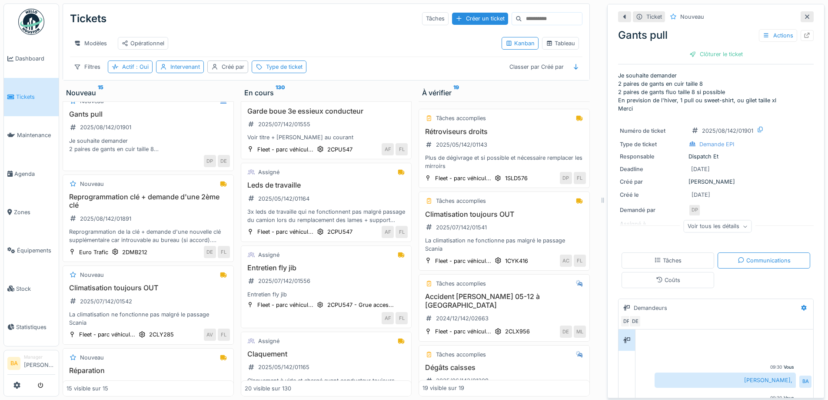
scroll to position [0, 0]
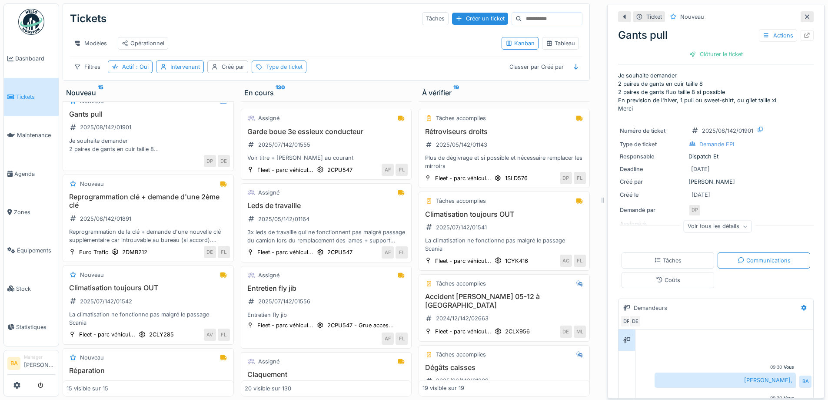
click at [271, 71] on div "Type de ticket" at bounding box center [284, 67] width 37 height 8
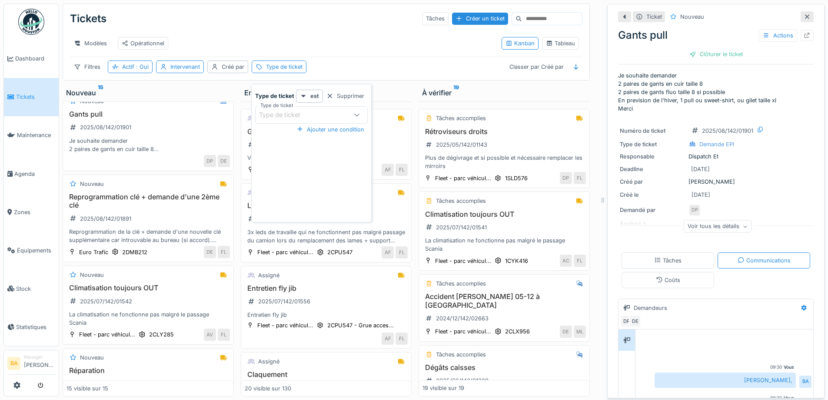
click at [355, 113] on icon at bounding box center [356, 115] width 7 height 6
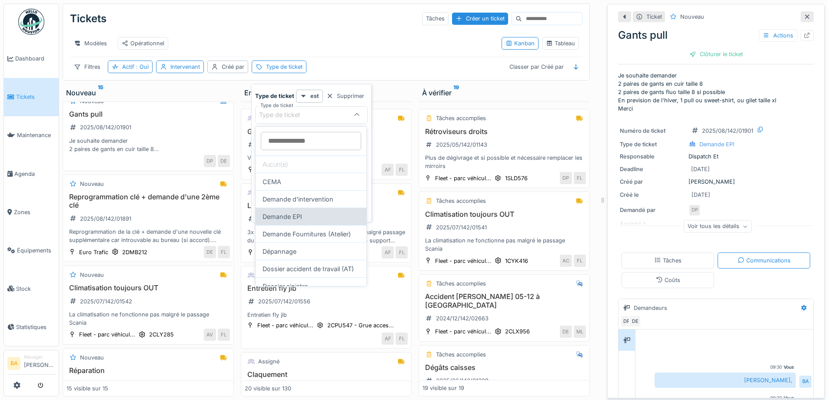
click at [310, 219] on div "Demande EPI" at bounding box center [311, 215] width 111 height 17
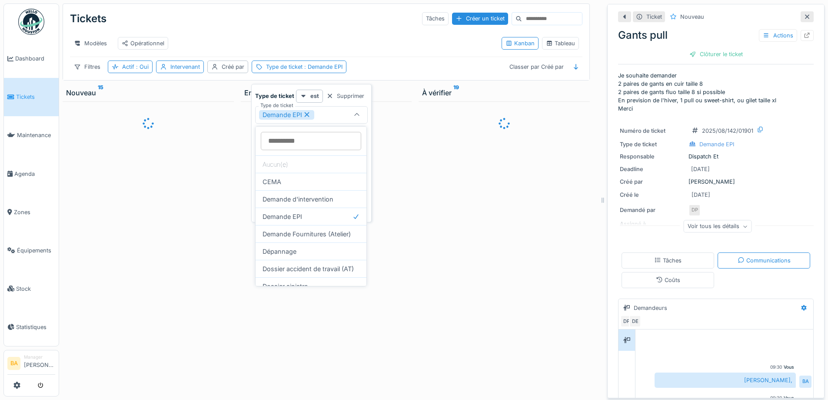
click at [349, 115] on div at bounding box center [357, 115] width 21 height 17
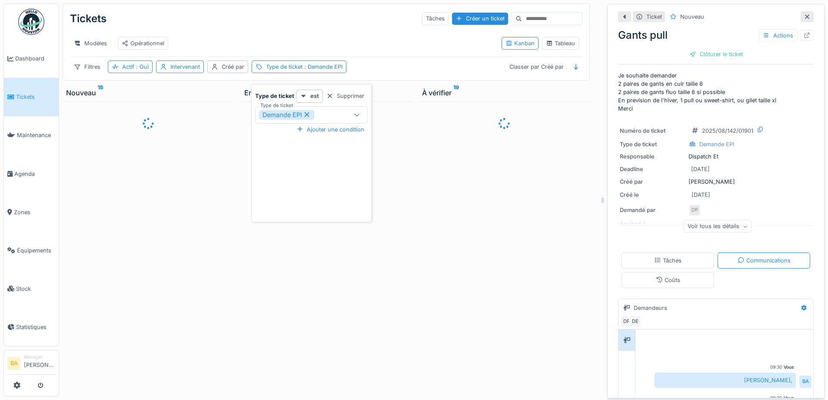
click at [355, 119] on div at bounding box center [356, 114] width 7 height 8
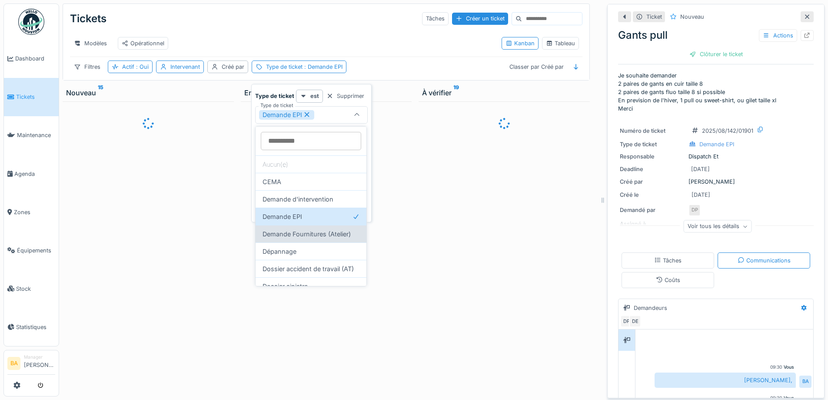
click at [298, 233] on div "Demande Fournitures (Atelier)" at bounding box center [311, 233] width 111 height 17
type input "*******"
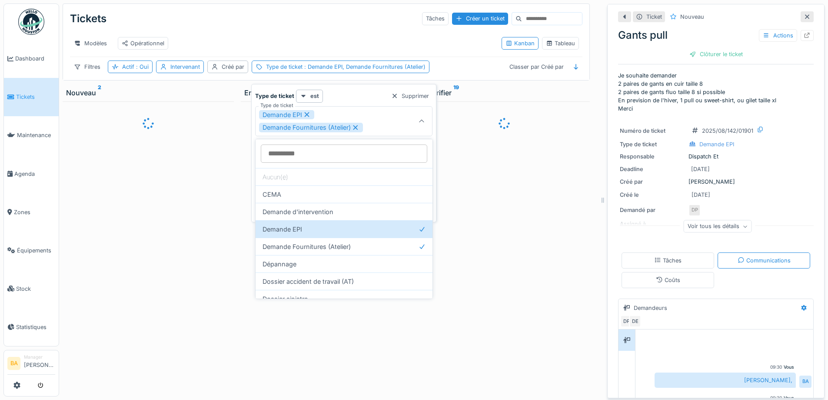
click at [251, 23] on div "Tickets Tâches Créer un ticket" at bounding box center [326, 18] width 513 height 23
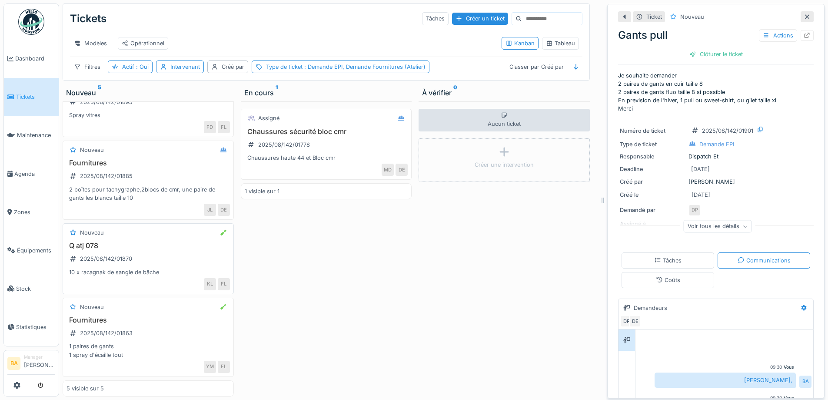
scroll to position [132, 0]
click at [98, 246] on h3 "Q atj 078" at bounding box center [148, 245] width 163 height 8
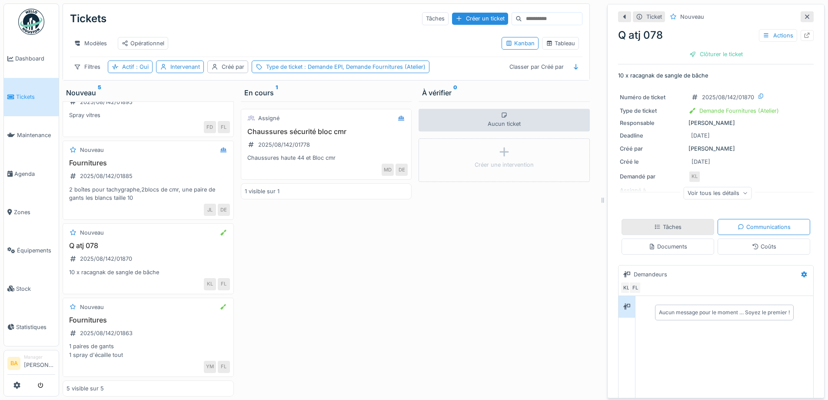
click at [677, 226] on div "Tâches" at bounding box center [668, 227] width 93 height 16
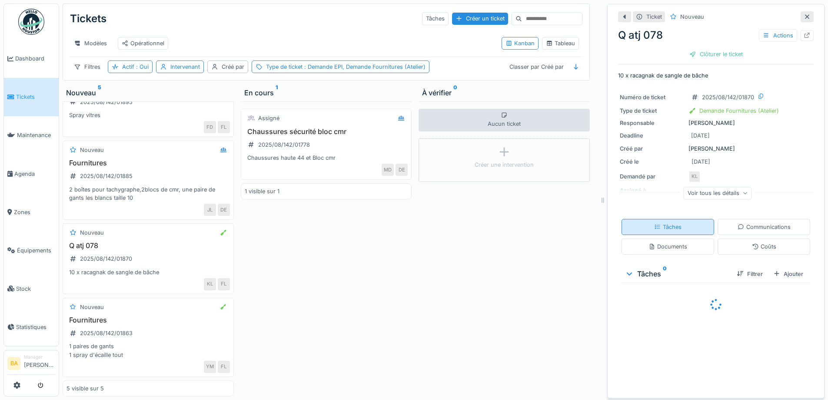
scroll to position [7, 0]
click at [628, 268] on div "Tâches 0" at bounding box center [677, 273] width 105 height 10
click at [776, 270] on div "Ajouter" at bounding box center [788, 274] width 37 height 12
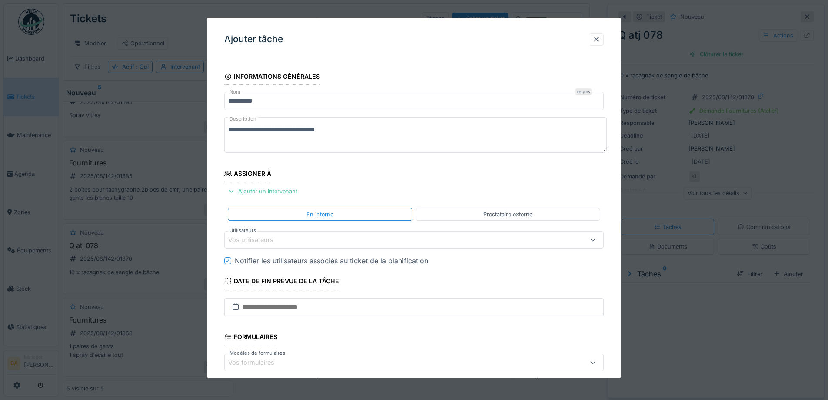
click at [296, 236] on div "Vos utilisateurs" at bounding box center [391, 240] width 327 height 10
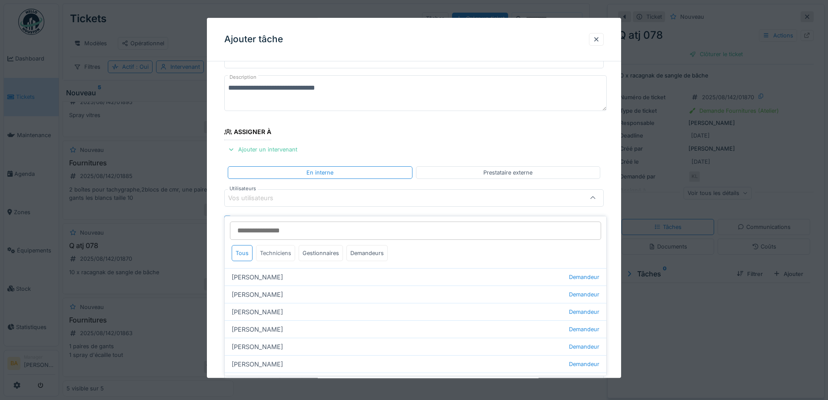
click at [277, 247] on div "Techniciens" at bounding box center [275, 253] width 39 height 16
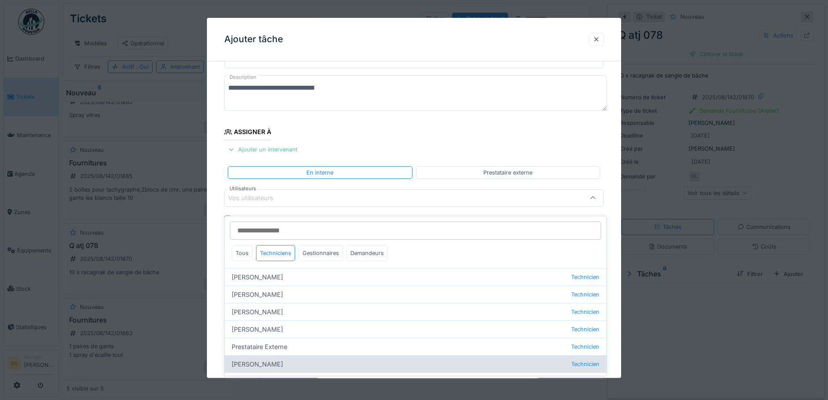
click at [254, 359] on div "Rony Vaes Technicien" at bounding box center [416, 363] width 382 height 17
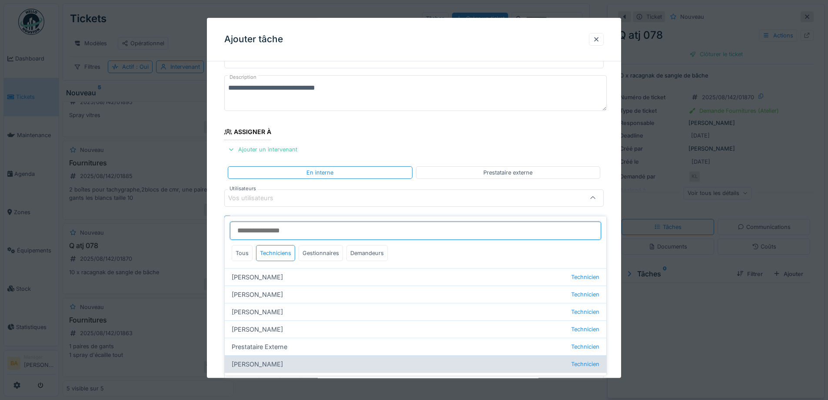
type input "*****"
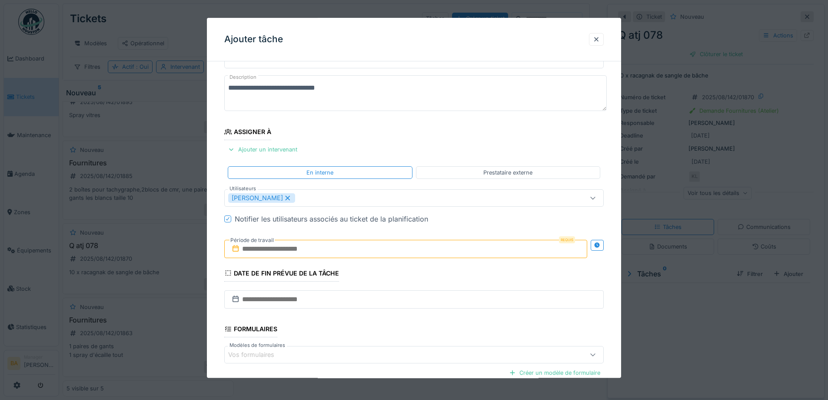
click at [209, 165] on div "**********" at bounding box center [414, 250] width 414 height 446
click at [269, 248] on input "text" at bounding box center [405, 249] width 363 height 18
click at [370, 364] on div "25" at bounding box center [365, 362] width 12 height 13
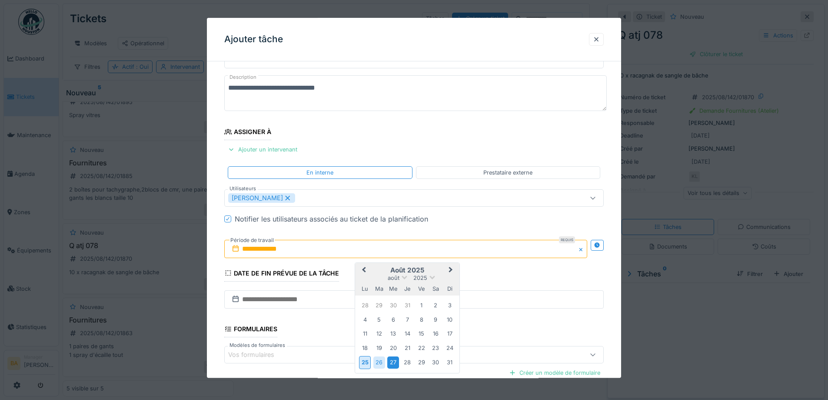
click at [390, 362] on div "27" at bounding box center [393, 363] width 12 height 12
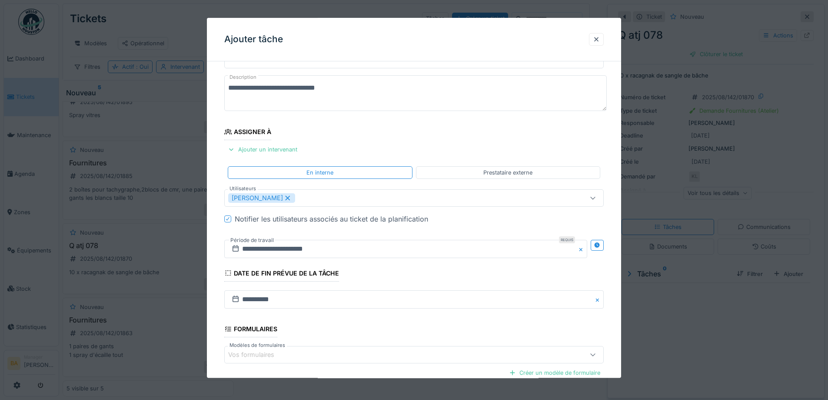
click at [215, 283] on div "**********" at bounding box center [414, 250] width 414 height 446
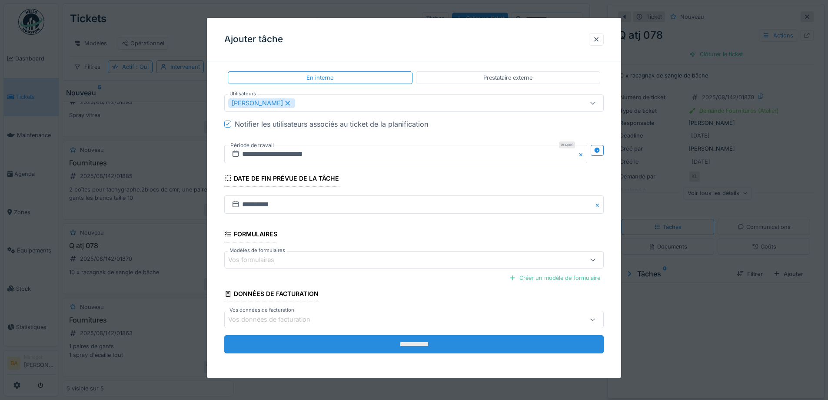
click at [410, 343] on input "**********" at bounding box center [414, 344] width 380 height 18
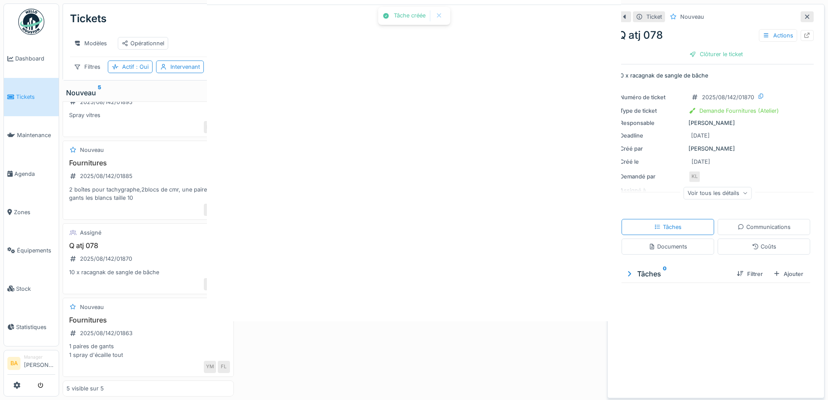
scroll to position [0, 0]
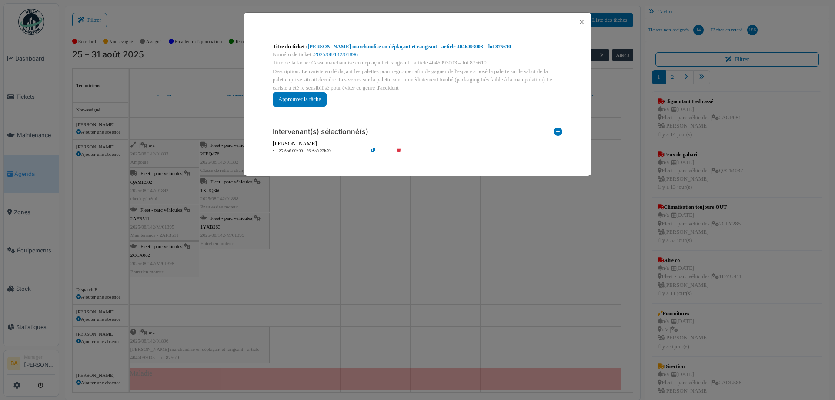
scroll to position [130, 0]
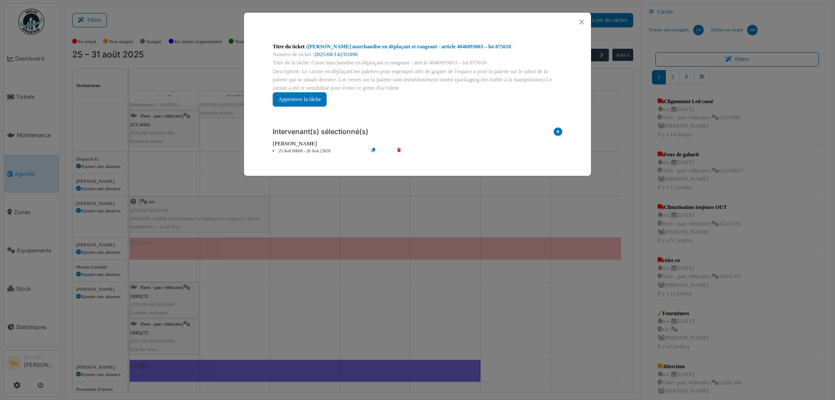
click at [334, 55] on link "2025/08/142/01896" at bounding box center [335, 54] width 43 height 6
click at [579, 20] on button "Close" at bounding box center [582, 22] width 12 height 12
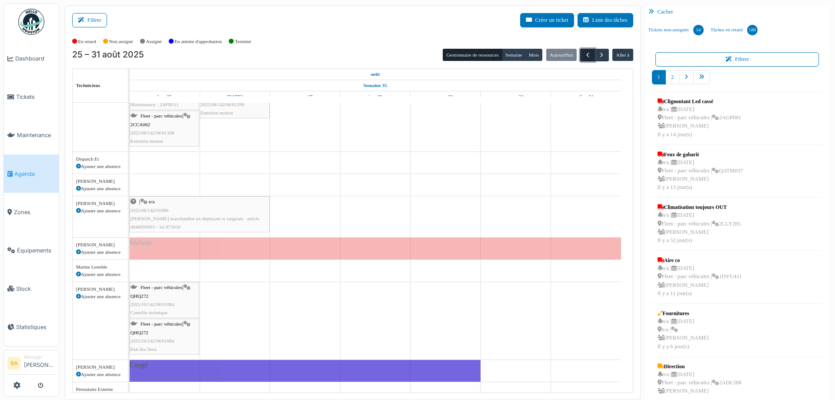
click at [584, 54] on span "button" at bounding box center [587, 54] width 7 height 7
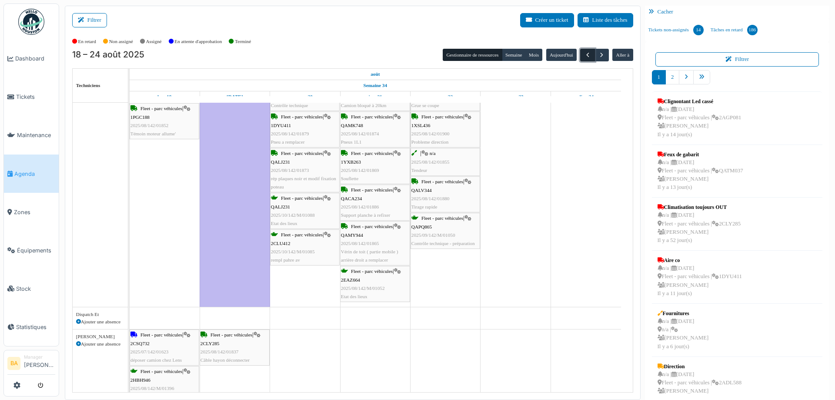
click at [584, 54] on span "button" at bounding box center [587, 54] width 7 height 7
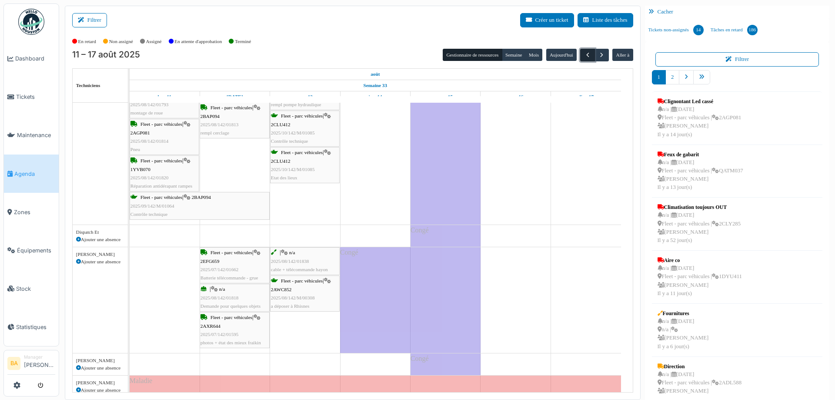
click at [584, 54] on span "button" at bounding box center [587, 54] width 7 height 7
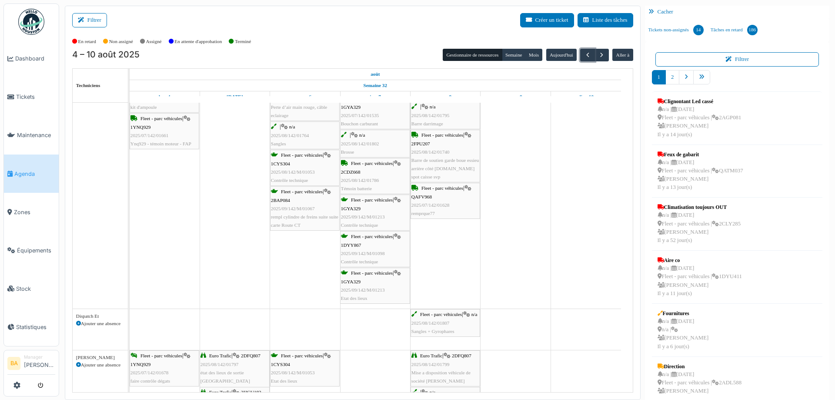
scroll to position [304, 0]
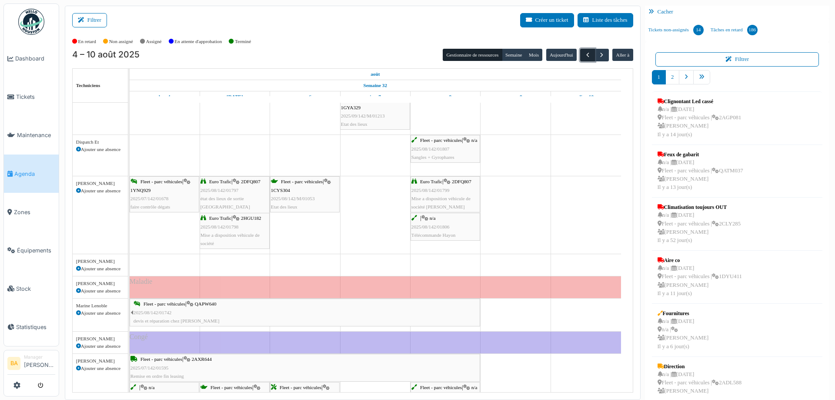
click at [584, 57] on span "button" at bounding box center [587, 54] width 7 height 7
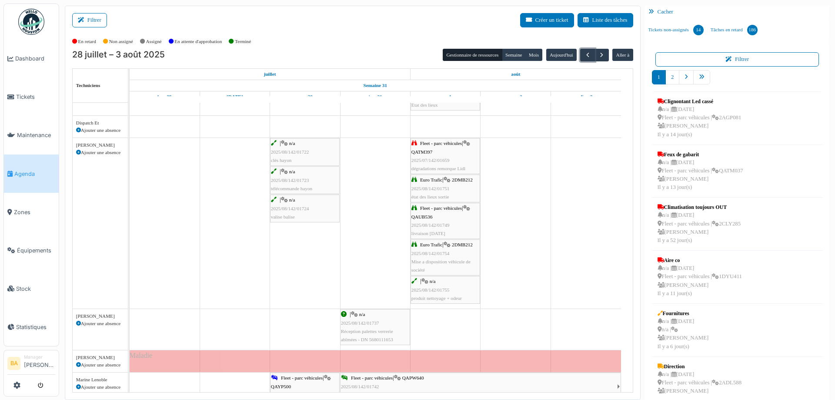
scroll to position [391, 0]
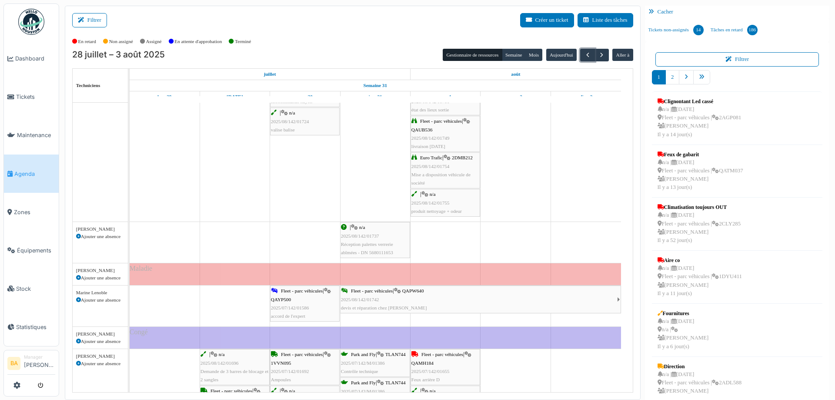
click at [367, 237] on span "2025/08/142/01737" at bounding box center [360, 235] width 38 height 5
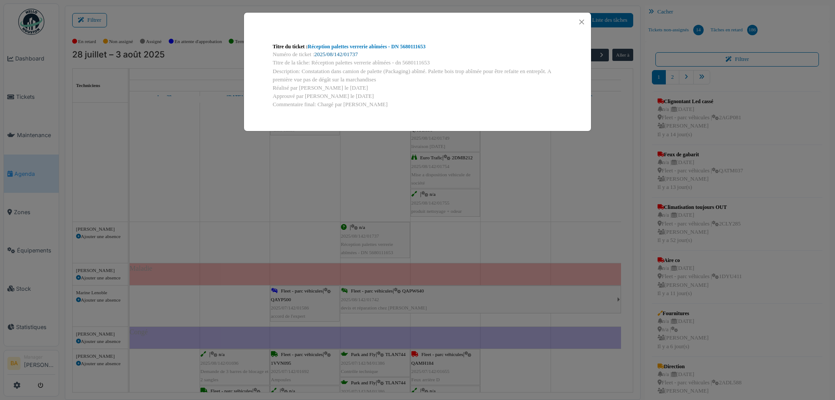
click at [336, 53] on link "2025/08/142/01737" at bounding box center [335, 54] width 43 height 6
click at [583, 21] on button "Close" at bounding box center [582, 22] width 12 height 12
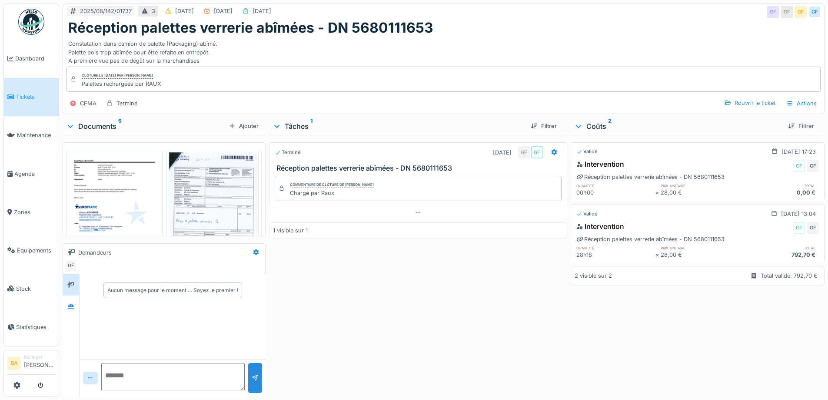
click at [107, 210] on img at bounding box center [115, 217] width 92 height 130
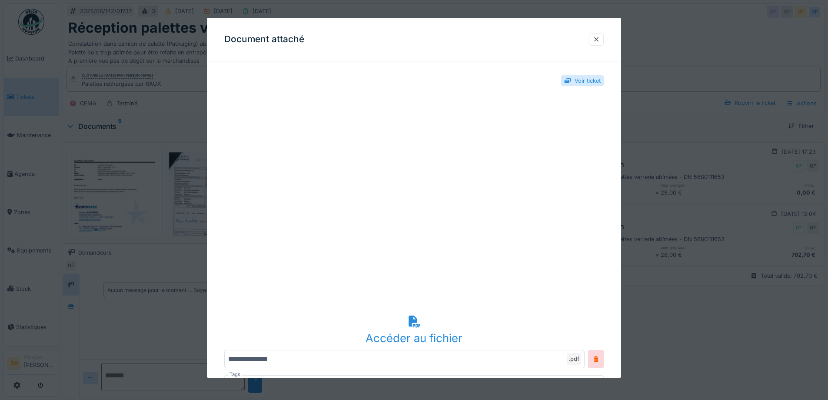
click at [597, 41] on div at bounding box center [596, 39] width 7 height 8
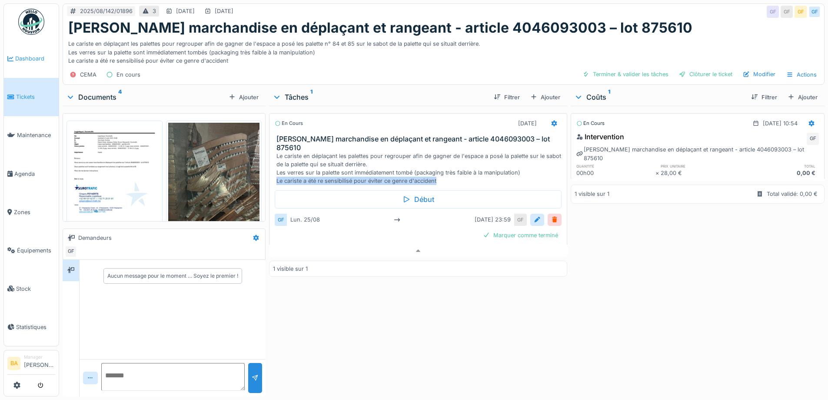
scroll to position [7, 0]
